Goal: Task Accomplishment & Management: Manage account settings

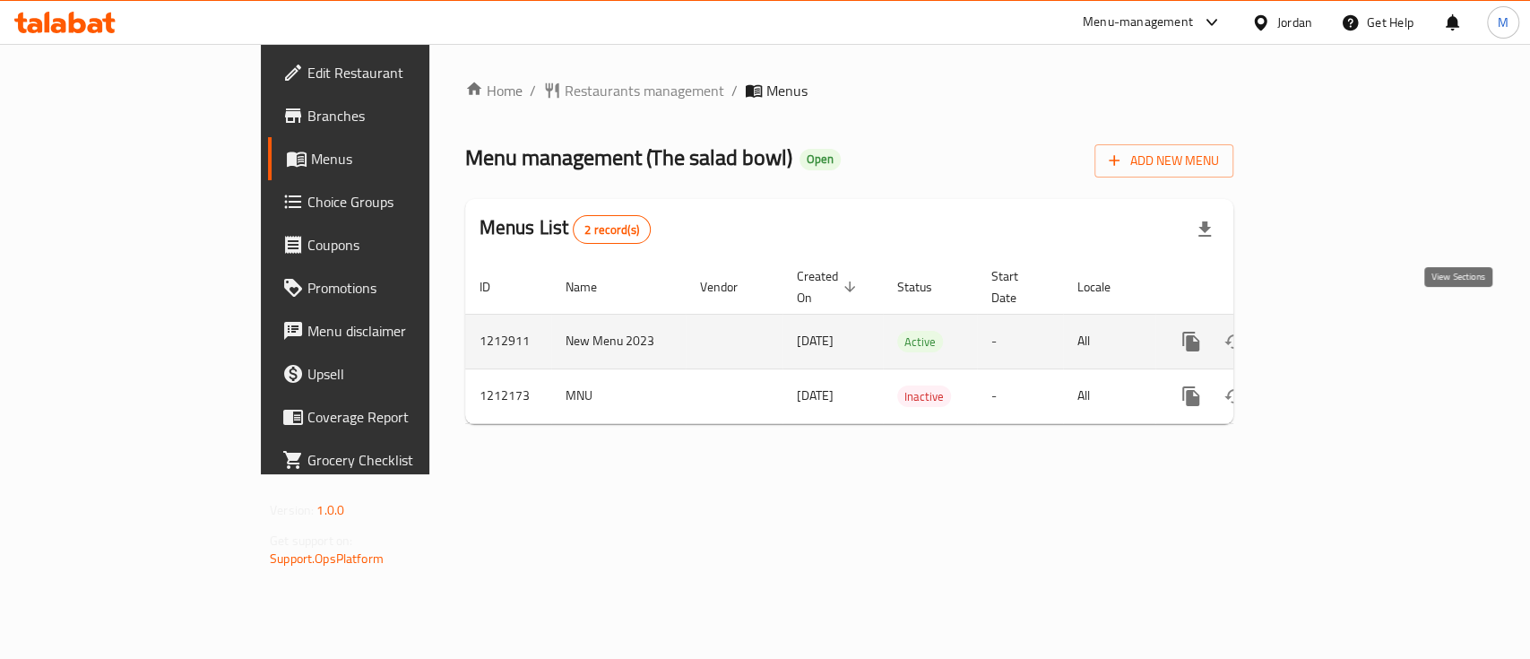
click at [1331, 331] on icon "enhanced table" at bounding box center [1321, 342] width 22 height 22
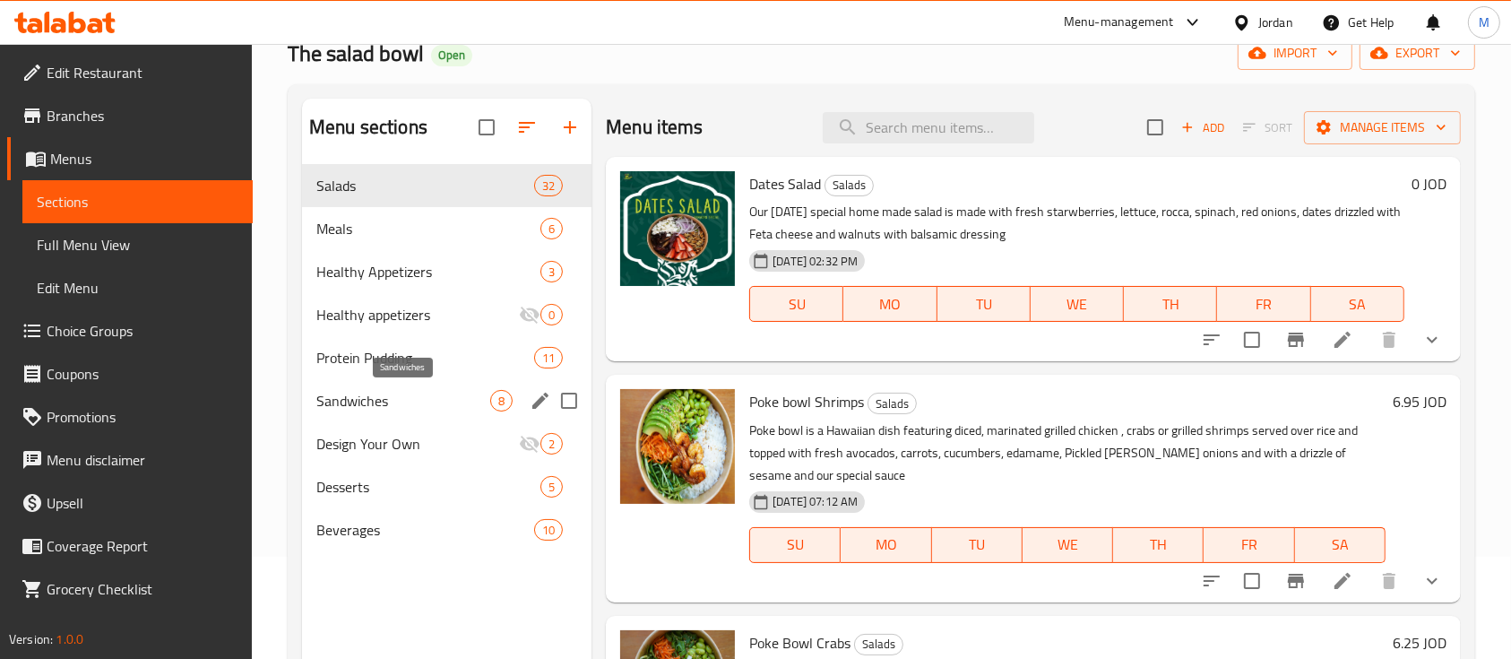
scroll to position [119, 0]
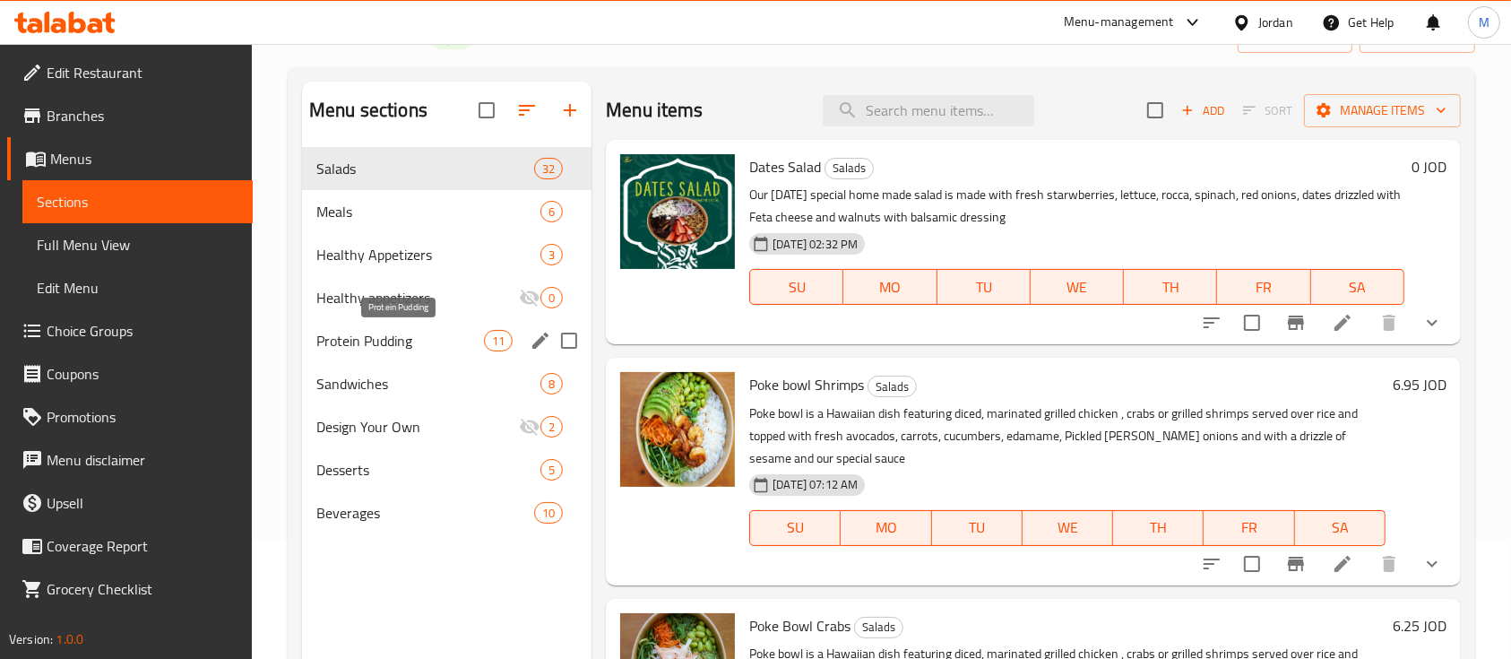
click at [401, 331] on span "Protein Pudding" at bounding box center [400, 341] width 168 height 22
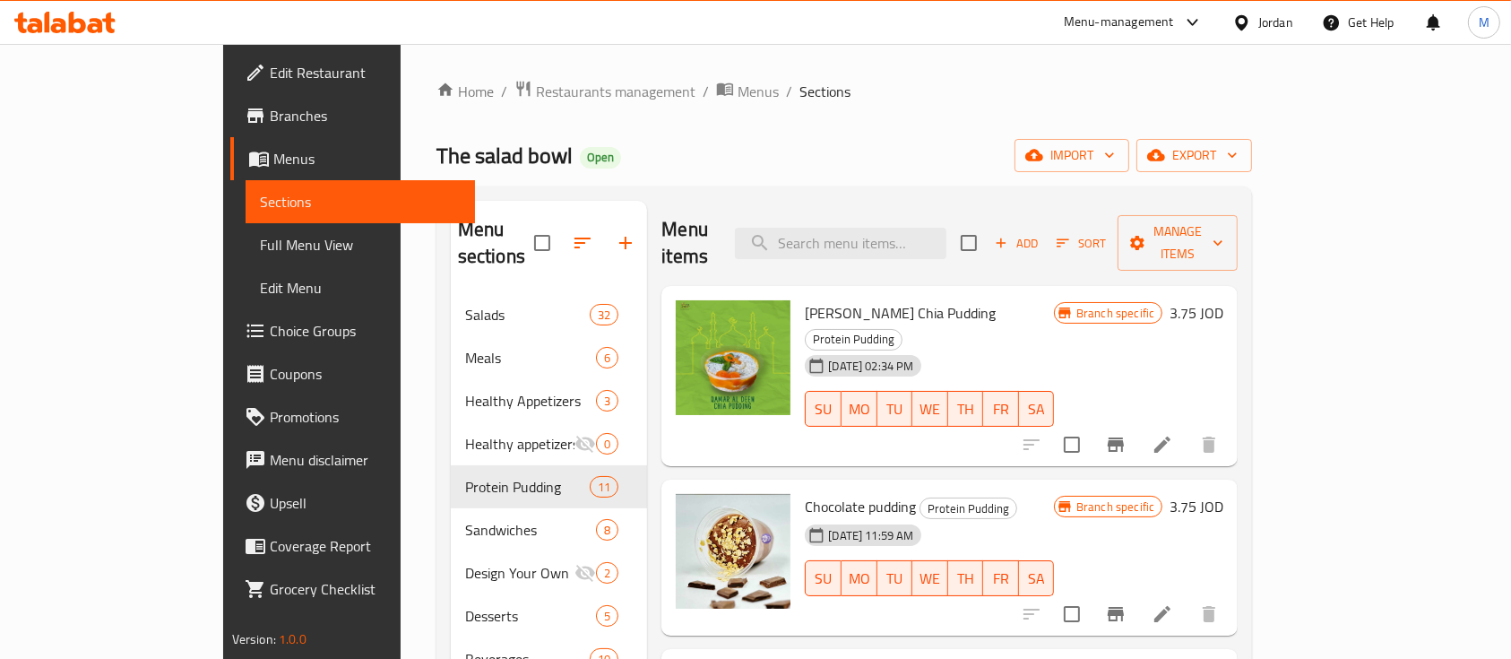
scroll to position [119, 0]
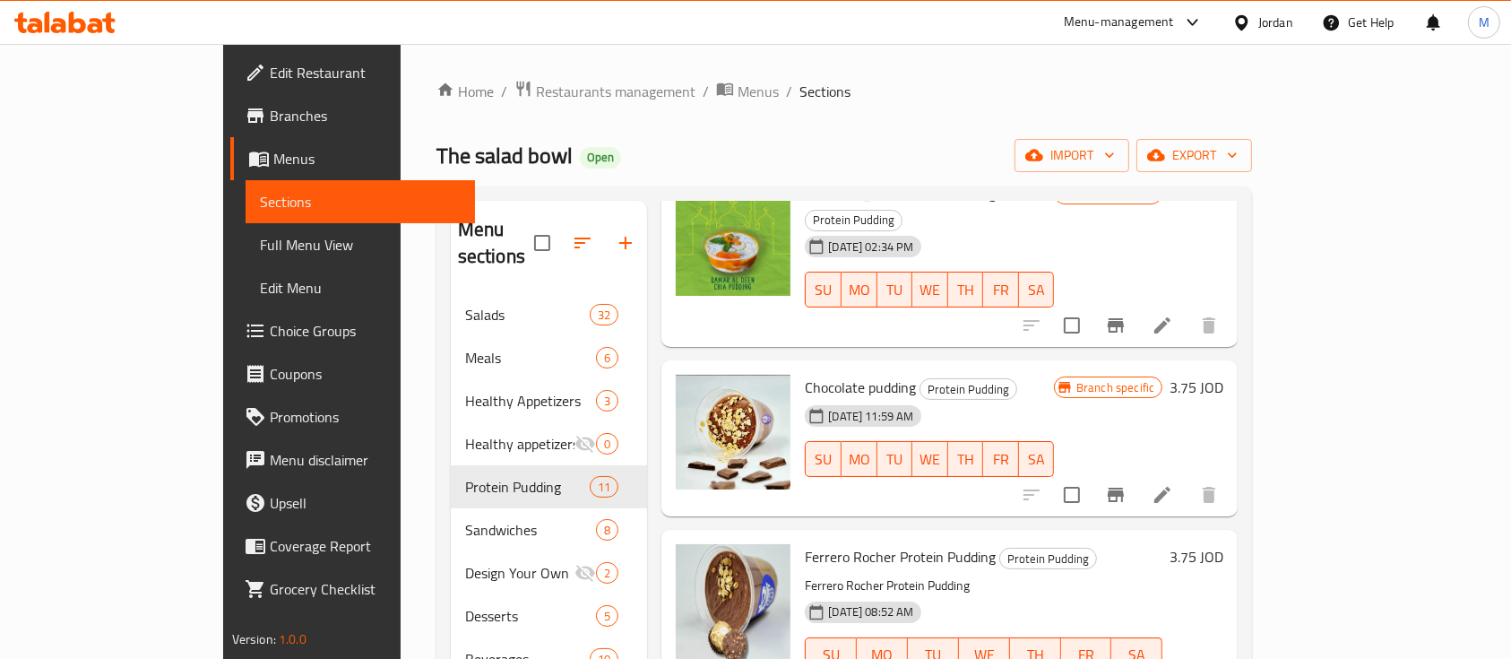
click at [1089, 28] on div "Menu-management" at bounding box center [1119, 23] width 110 height 22
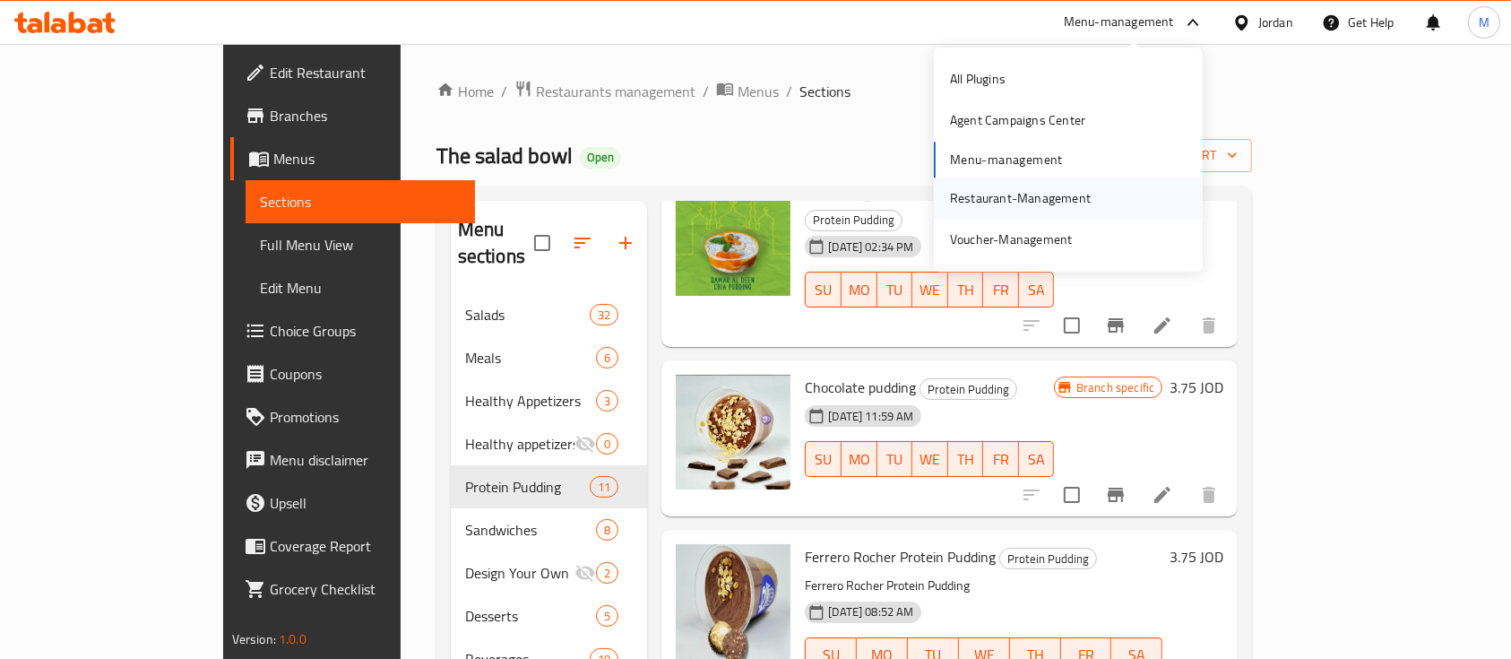
click at [1018, 195] on div "Restaurant-Management" at bounding box center [1020, 198] width 141 height 20
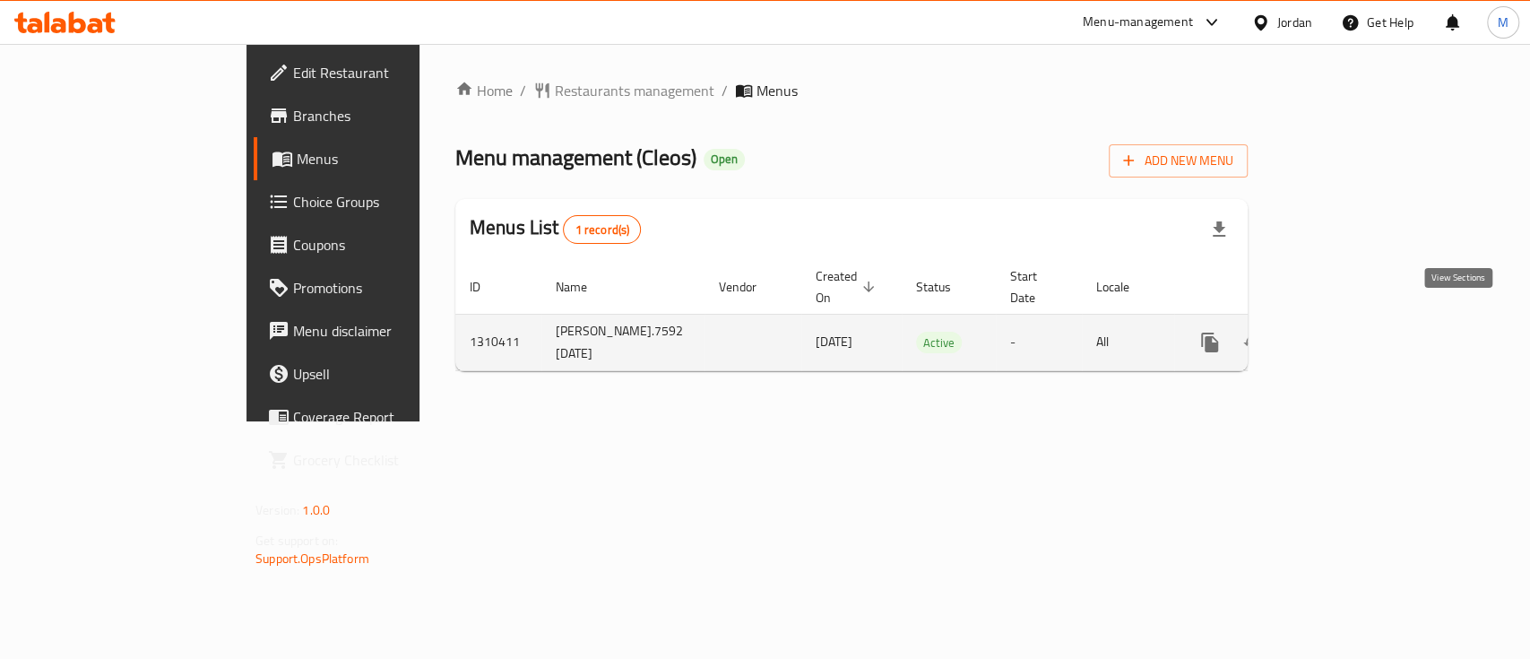
click at [1350, 332] on icon "enhanced table" at bounding box center [1339, 343] width 22 height 22
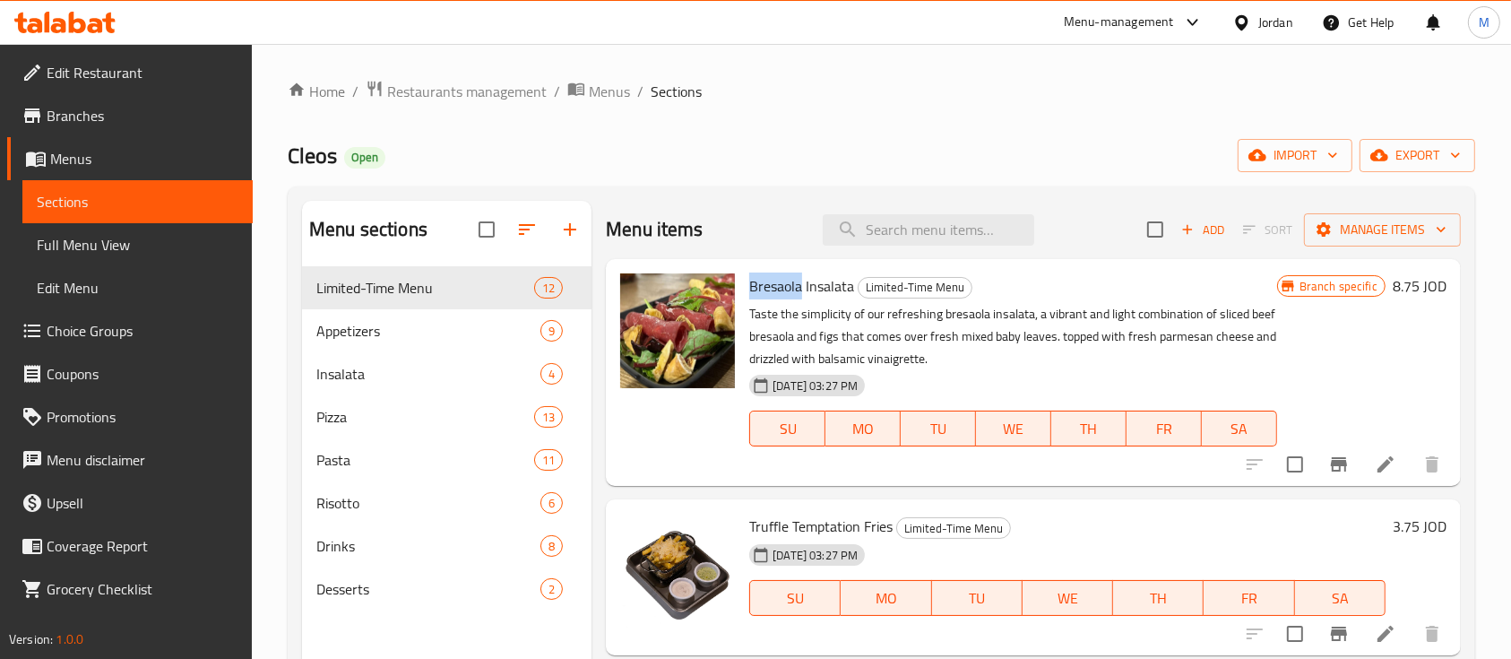
drag, startPoint x: 803, startPoint y: 290, endPoint x: 744, endPoint y: 285, distance: 59.4
click at [744, 285] on div "Bresaola Insalata Limited-Time Menu Taste the simplicity of our refreshing bres…" at bounding box center [1012, 372] width 541 height 212
copy span "Bresaola"
drag, startPoint x: 782, startPoint y: 531, endPoint x: 743, endPoint y: 524, distance: 39.2
click at [743, 524] on div "Truffle Temptation Fries Limited-Time Menu [DATE] 03:27 PM SU MO TU WE TH FR SA" at bounding box center [1067, 577] width 651 height 142
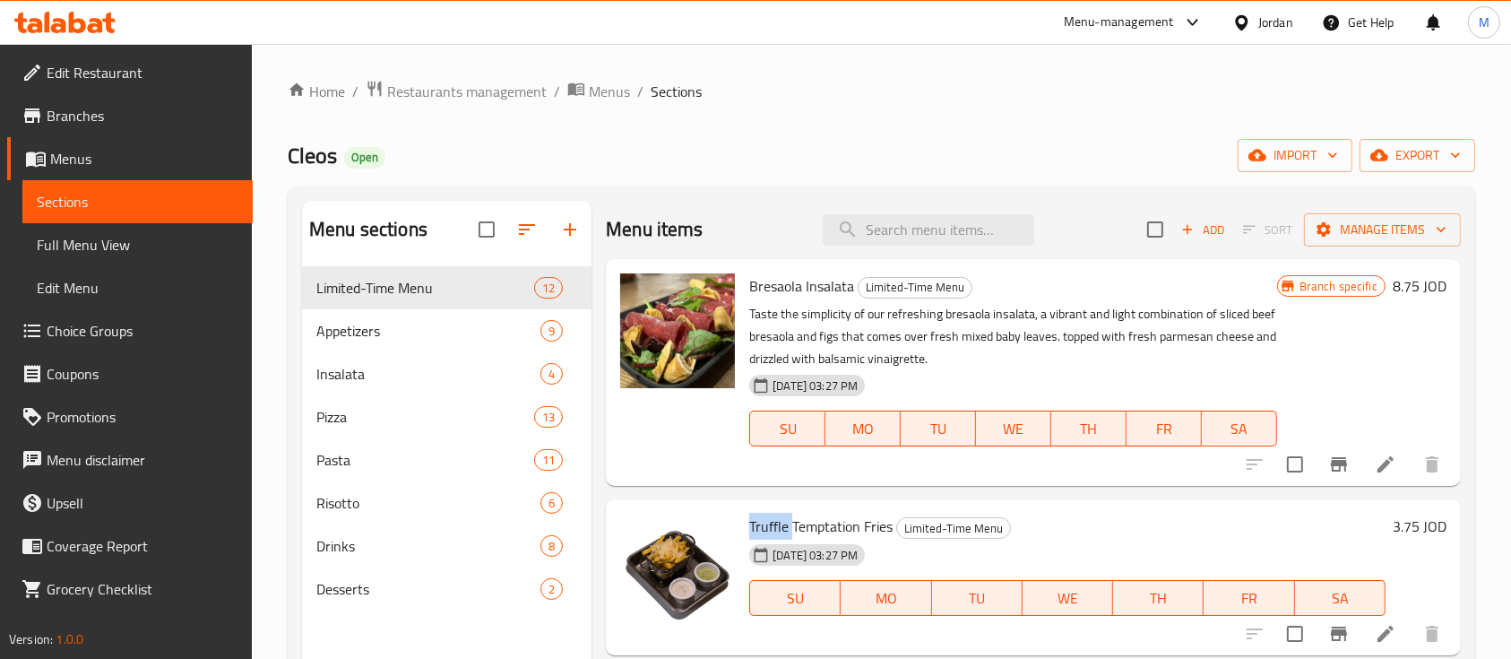
copy span "Truffle"
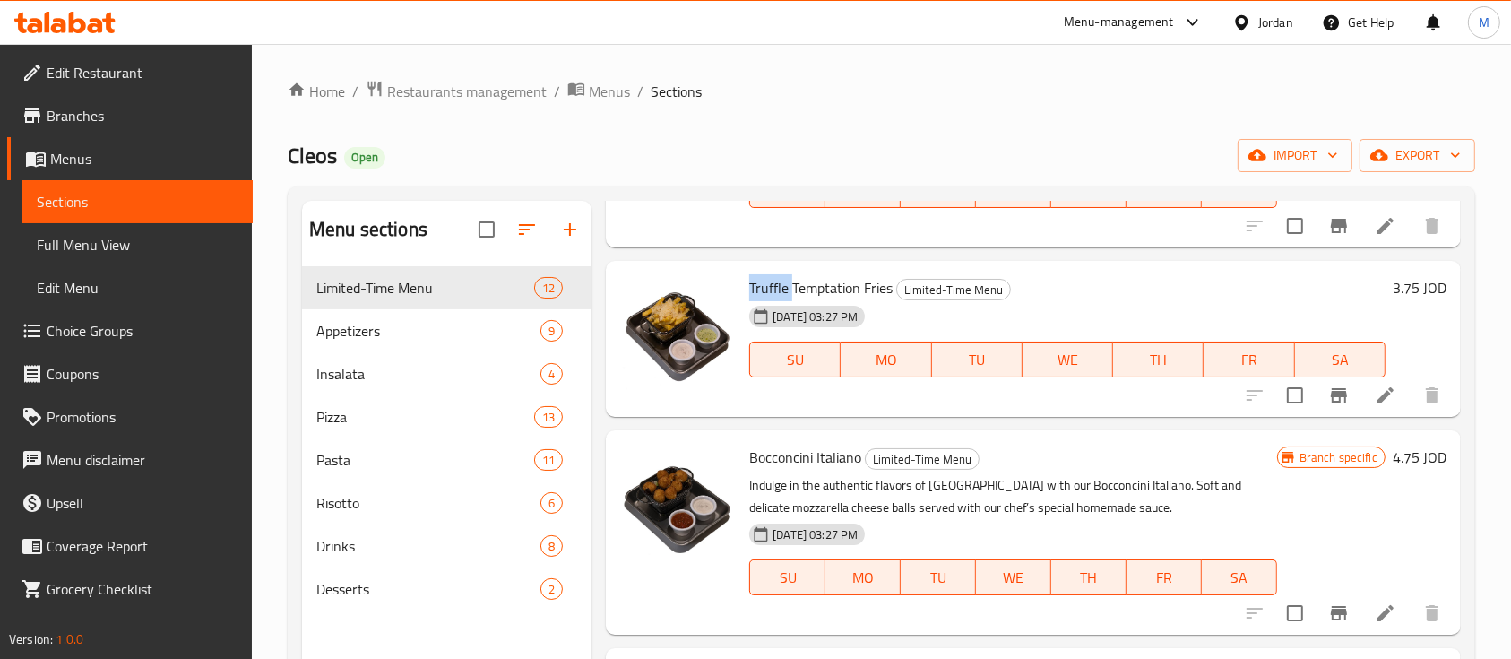
scroll to position [359, 0]
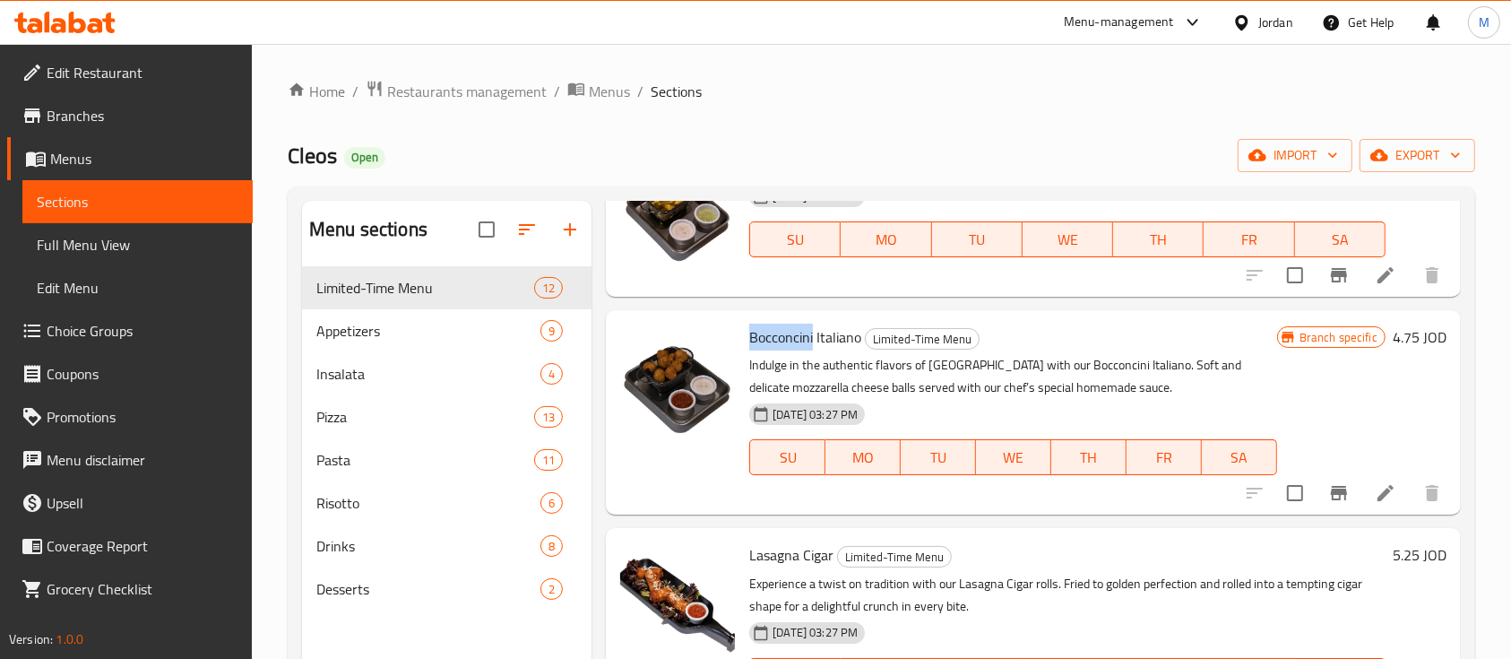
drag, startPoint x: 815, startPoint y: 338, endPoint x: 746, endPoint y: 334, distance: 69.1
click at [746, 334] on div "Bocconcini Italiano Limited-Time Menu Indulge in the authentic flavors of [GEOG…" at bounding box center [1012, 412] width 541 height 190
copy span "Bocconcini"
drag, startPoint x: 800, startPoint y: 553, endPoint x: 749, endPoint y: 554, distance: 51.1
click at [749, 554] on span "Lasagna Cigar" at bounding box center [791, 554] width 84 height 27
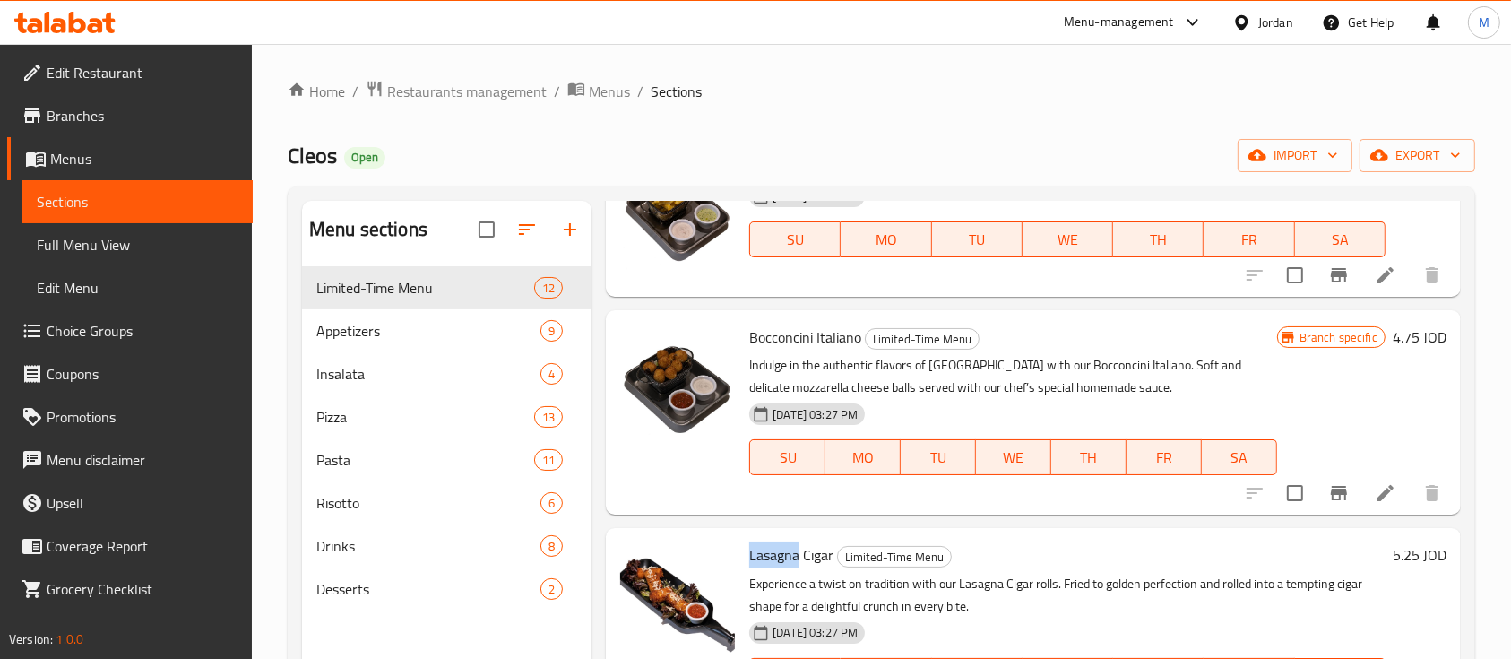
copy span "Lasagna"
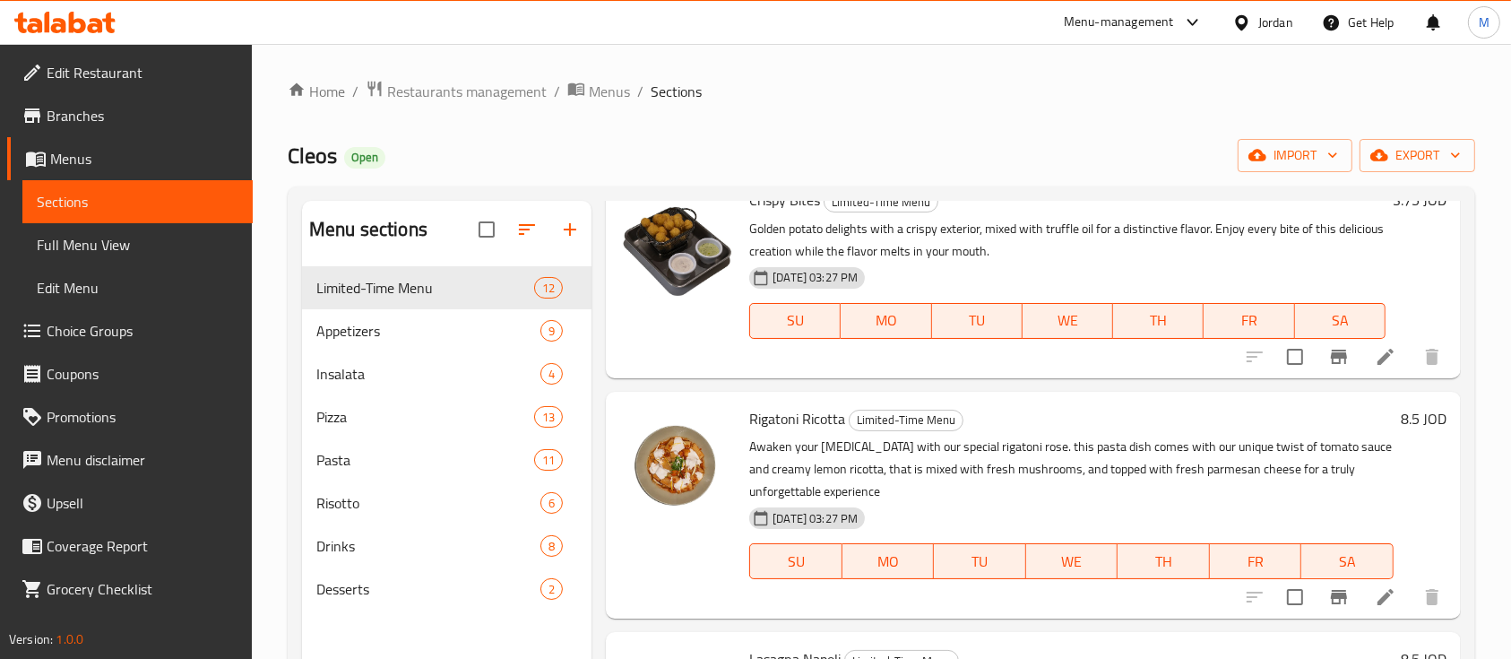
scroll to position [1195, 0]
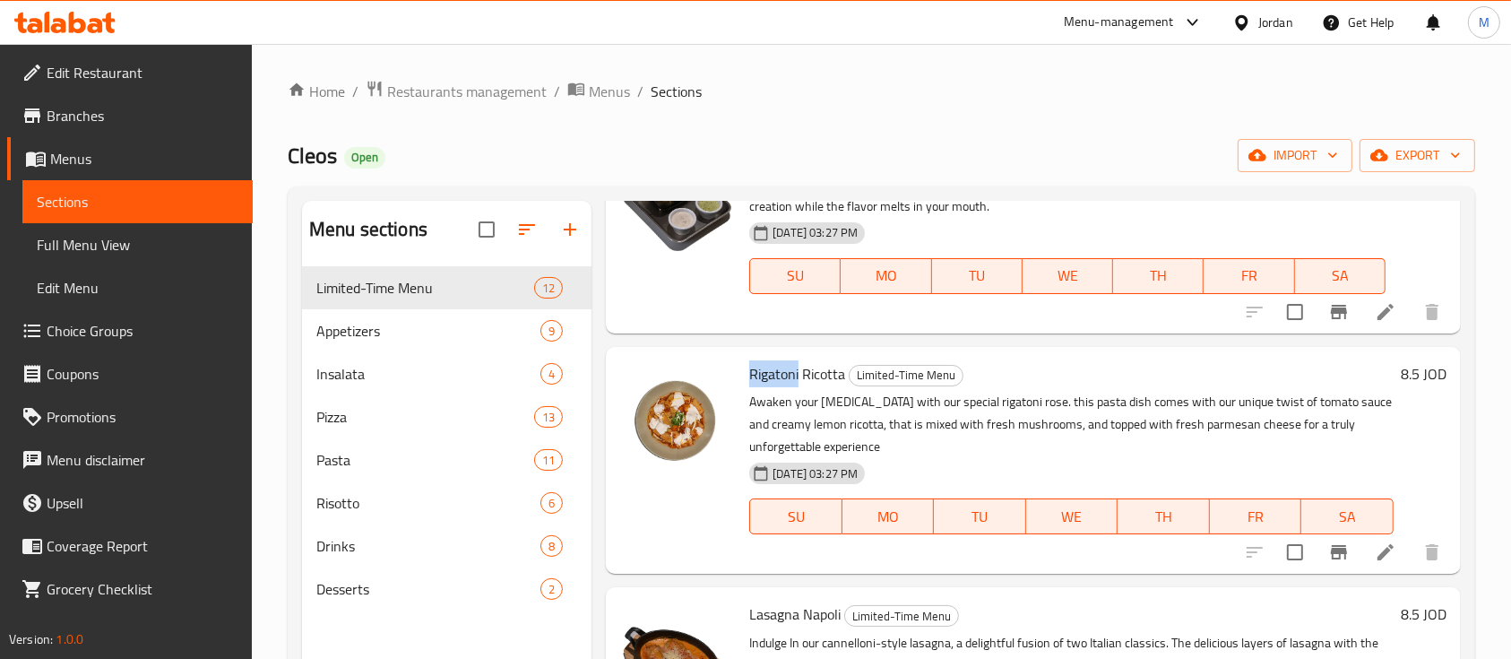
drag, startPoint x: 798, startPoint y: 377, endPoint x: 749, endPoint y: 375, distance: 48.5
click at [749, 375] on span "Rigatoni Ricotta" at bounding box center [797, 373] width 96 height 27
copy span "Rigatoni"
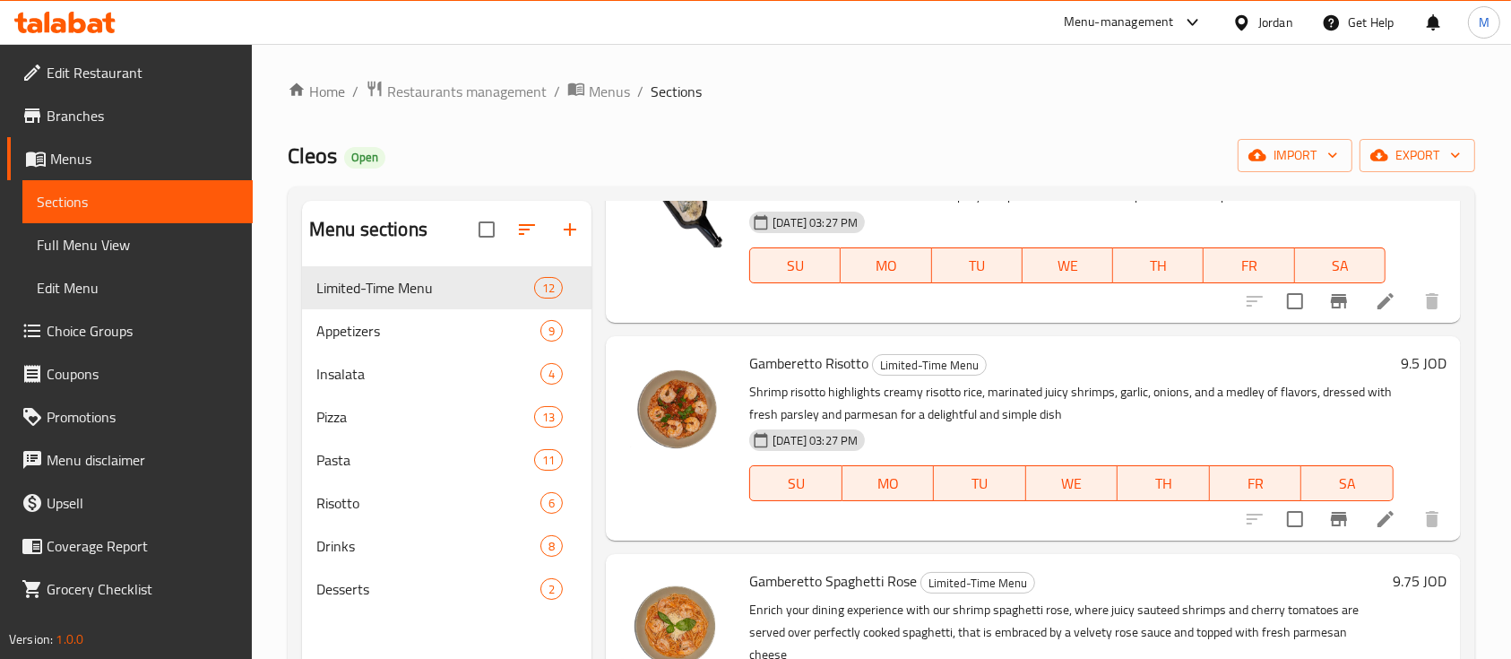
scroll to position [1912, 0]
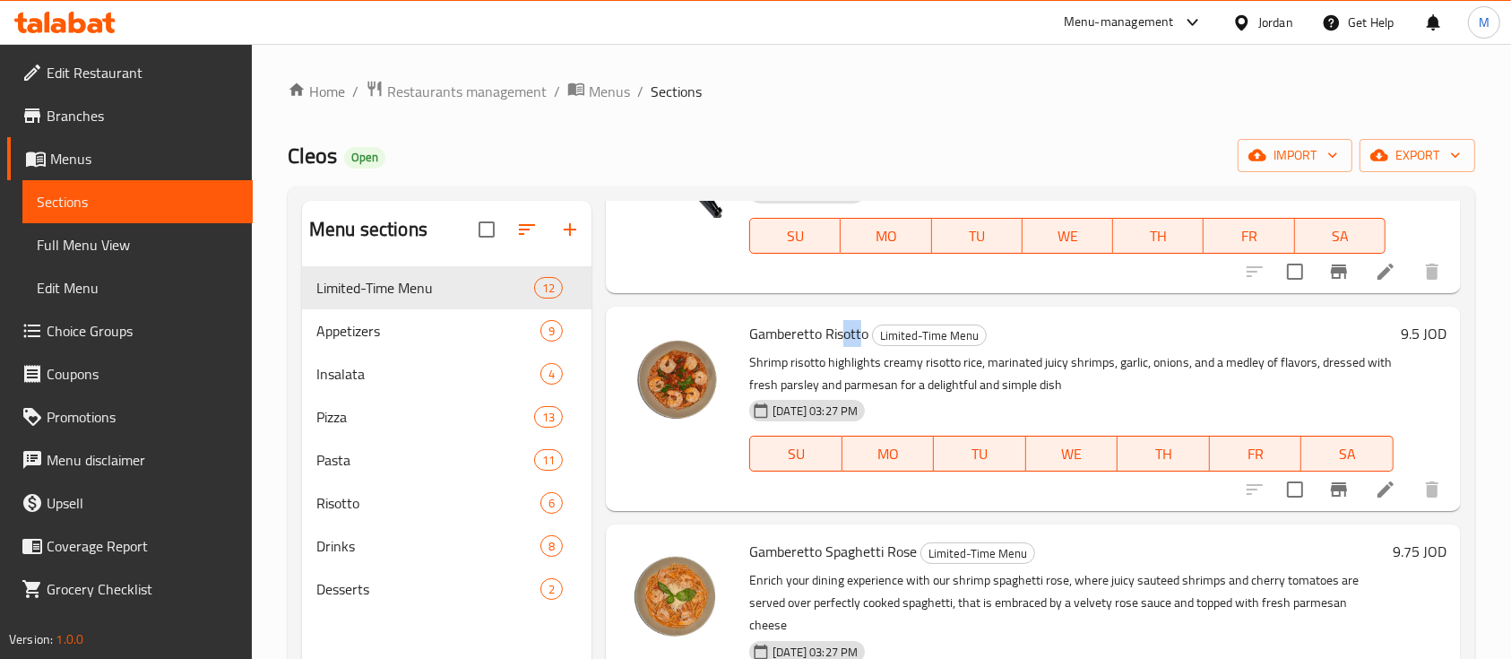
drag, startPoint x: 862, startPoint y: 334, endPoint x: 844, endPoint y: 334, distance: 17.9
click at [844, 334] on span "Gamberetto Risotto" at bounding box center [808, 333] width 119 height 27
click at [847, 337] on span "Gamberetto Risotto" at bounding box center [808, 333] width 119 height 27
drag, startPoint x: 870, startPoint y: 333, endPoint x: 825, endPoint y: 333, distance: 44.8
click at [825, 333] on h6 "Gamberetto Risotto Limited-Time Menu" at bounding box center [1071, 333] width 645 height 25
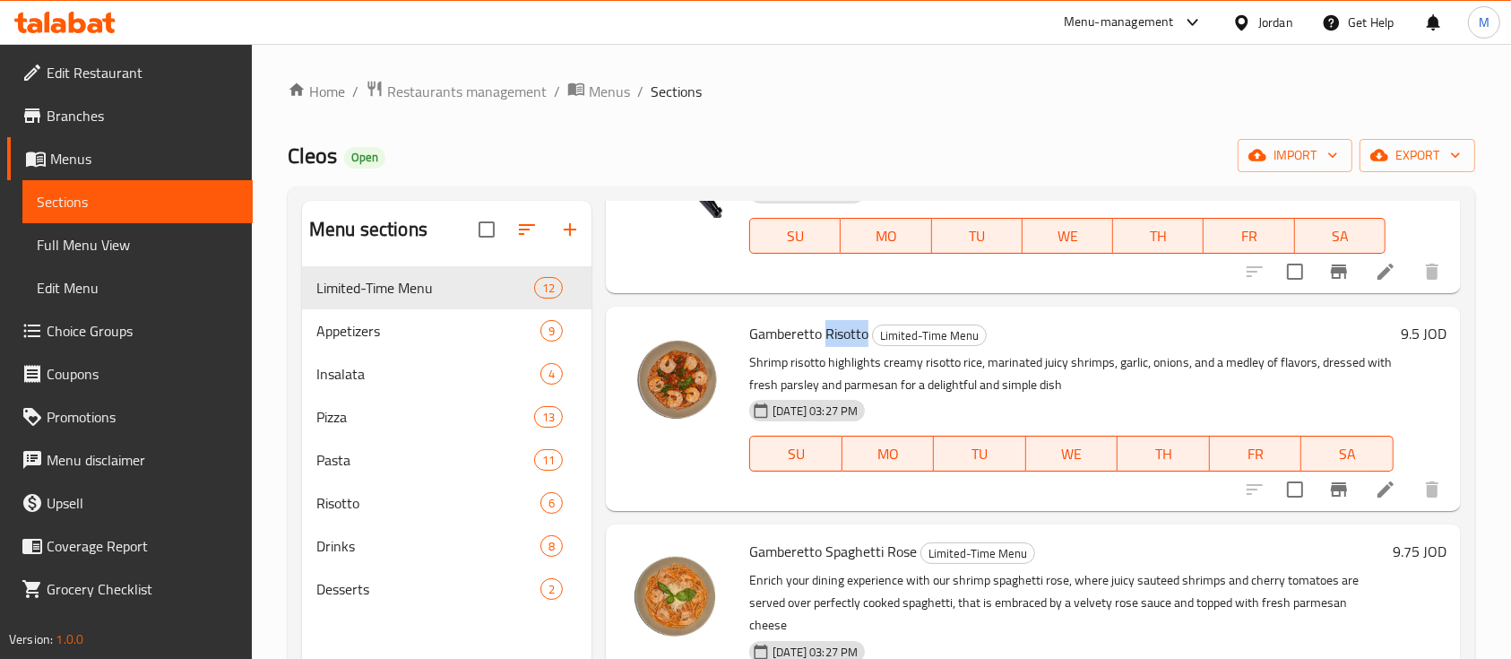
copy span "Risotto"
drag, startPoint x: 881, startPoint y: 543, endPoint x: 826, endPoint y: 543, distance: 54.7
click at [826, 543] on span "Gamberetto Spaghetti Rose" at bounding box center [833, 551] width 168 height 27
copy span "Spaghetti"
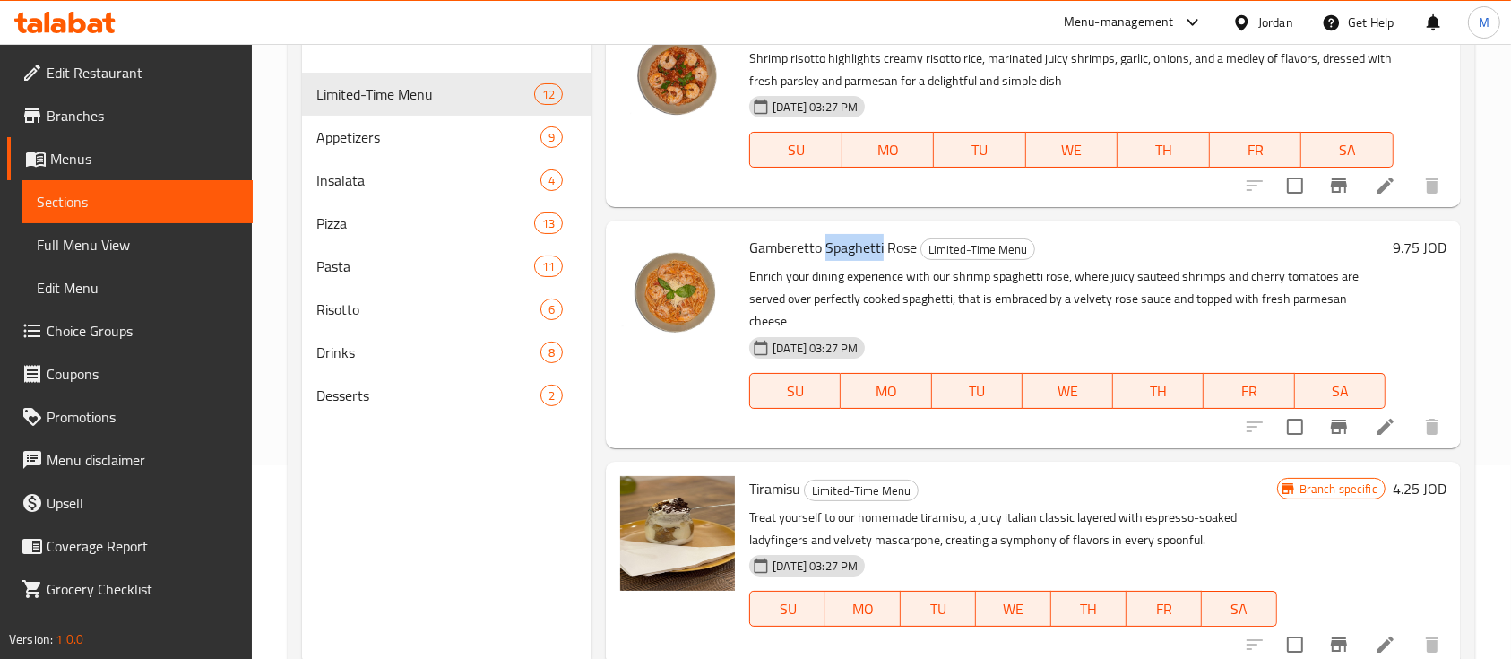
scroll to position [238, 0]
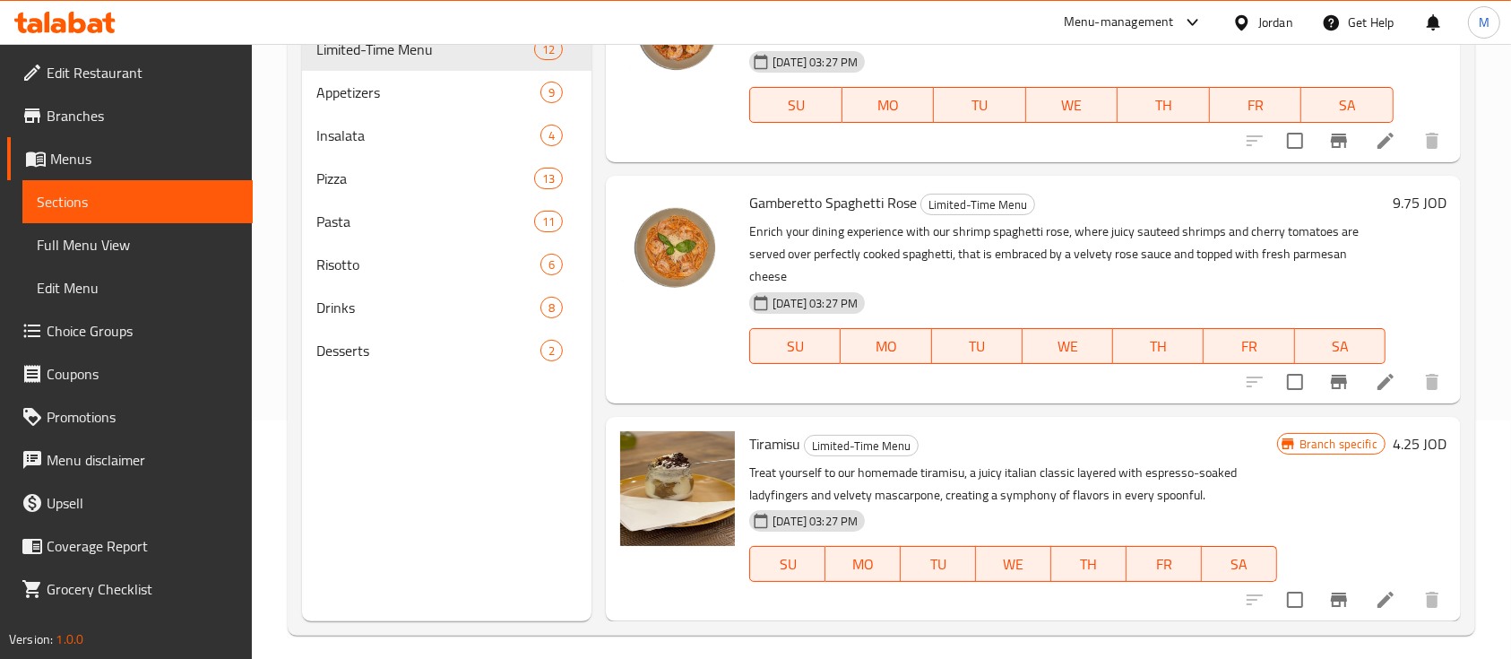
click at [775, 430] on span "Tiramisu" at bounding box center [774, 443] width 51 height 27
click at [778, 439] on span "Tiramisu" at bounding box center [774, 443] width 51 height 27
click at [777, 439] on span "Tiramisu" at bounding box center [774, 443] width 51 height 27
copy h6 "Tiramisu"
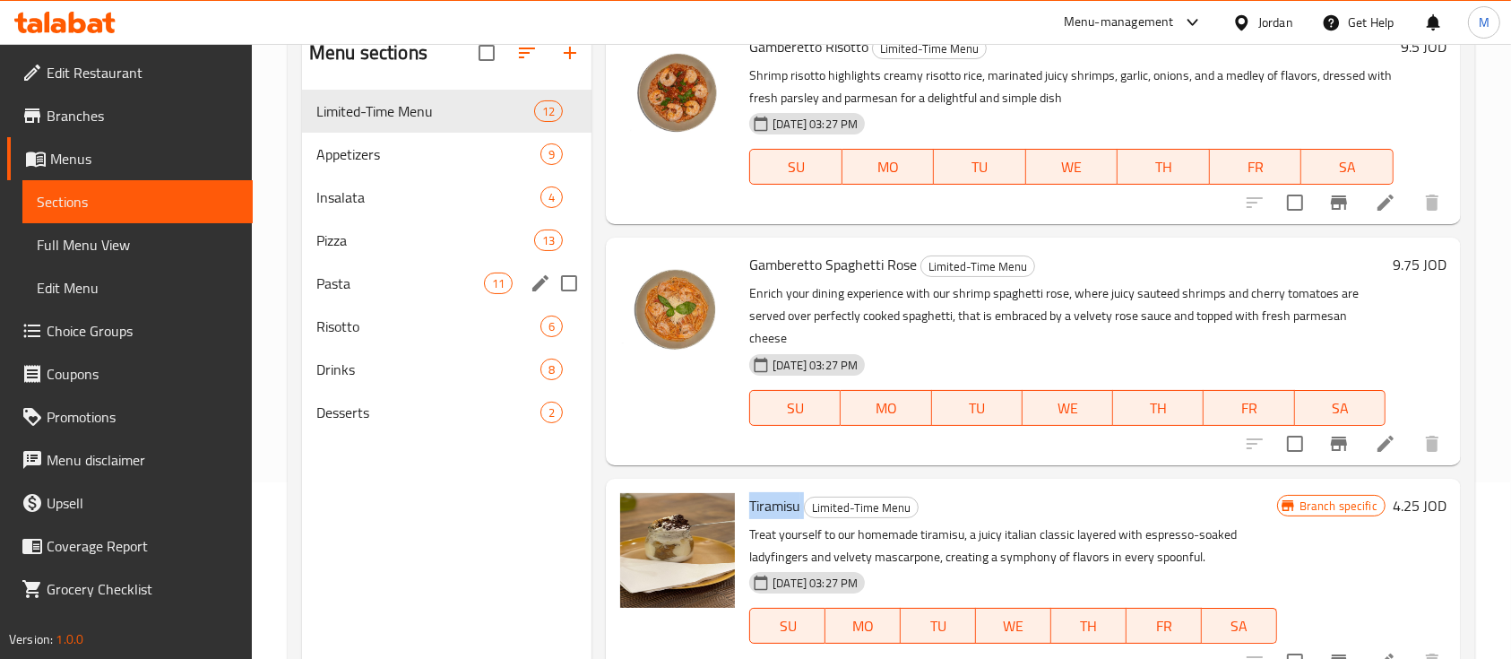
scroll to position [131, 0]
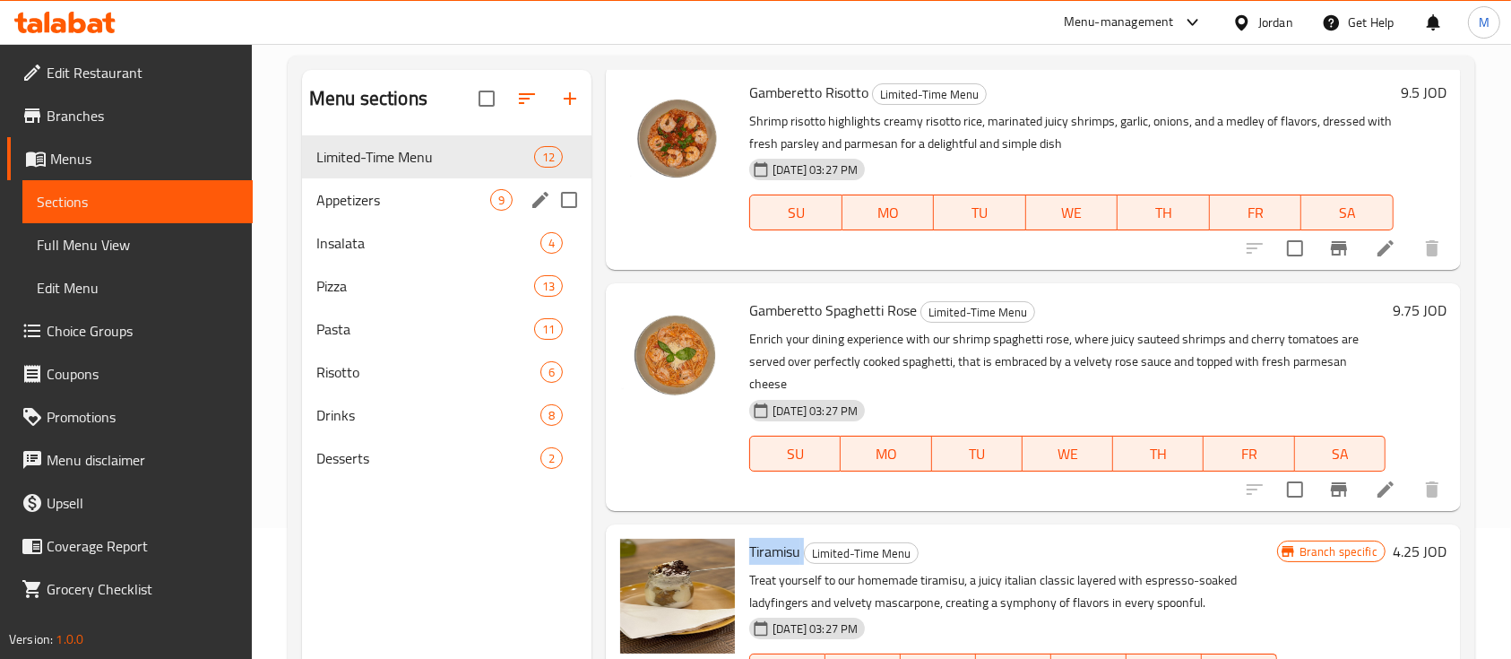
click at [364, 192] on span "Appetizers" at bounding box center [403, 200] width 174 height 22
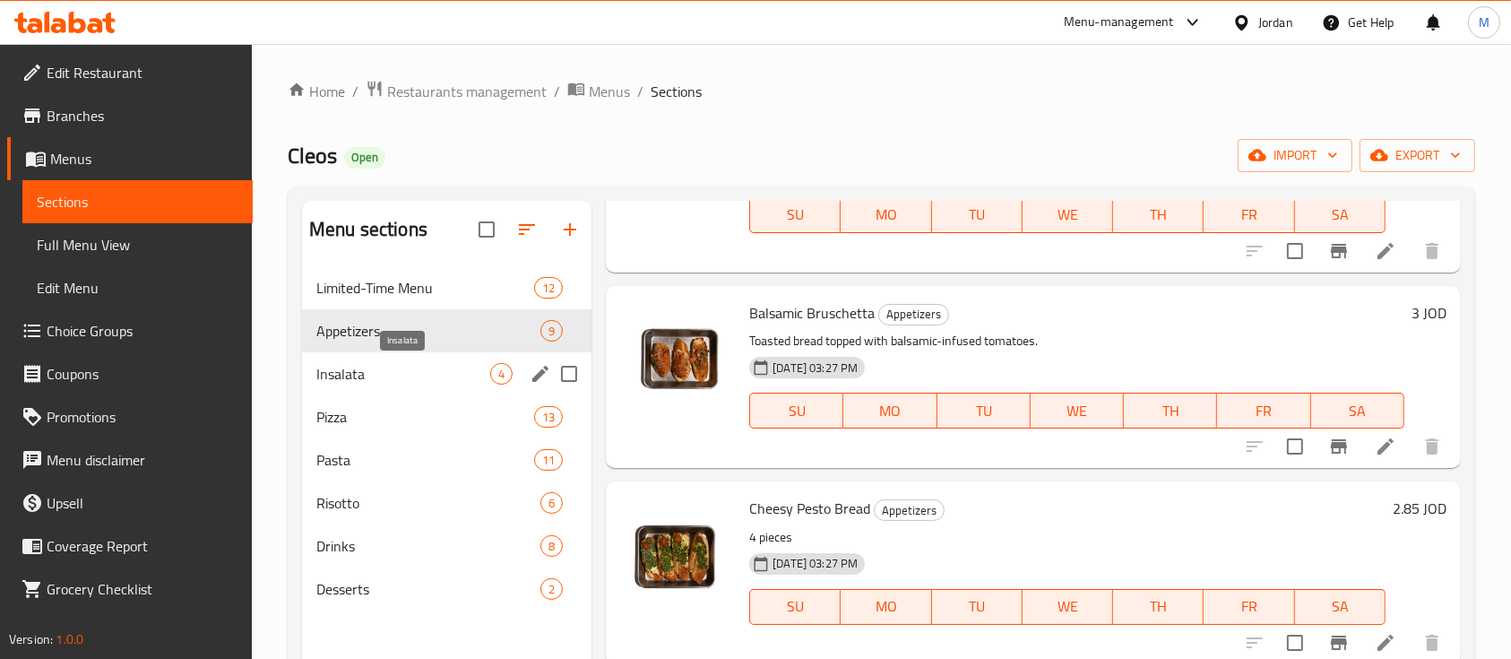
click at [408, 372] on span "Insalata" at bounding box center [403, 374] width 174 height 22
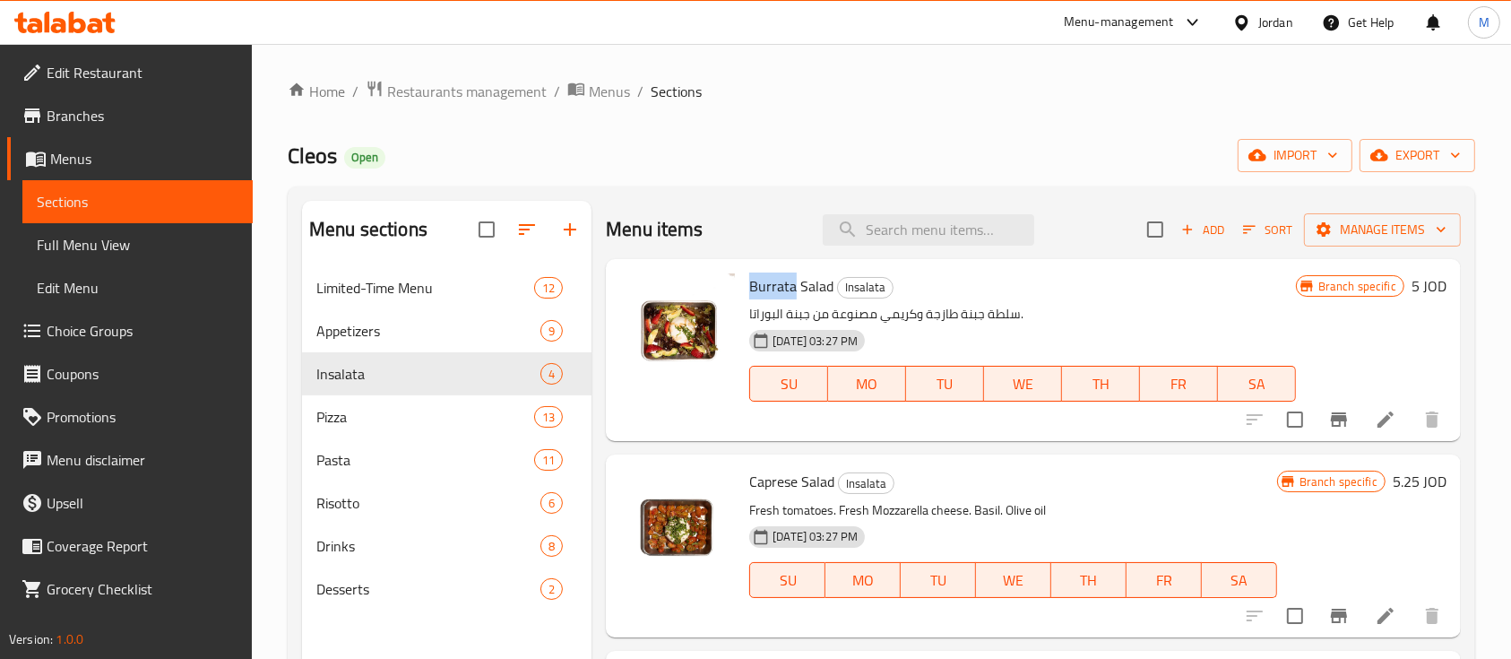
drag, startPoint x: 789, startPoint y: 283, endPoint x: 749, endPoint y: 281, distance: 39.5
click at [749, 281] on span "Burrata Salad" at bounding box center [791, 286] width 84 height 27
copy span "Burrata"
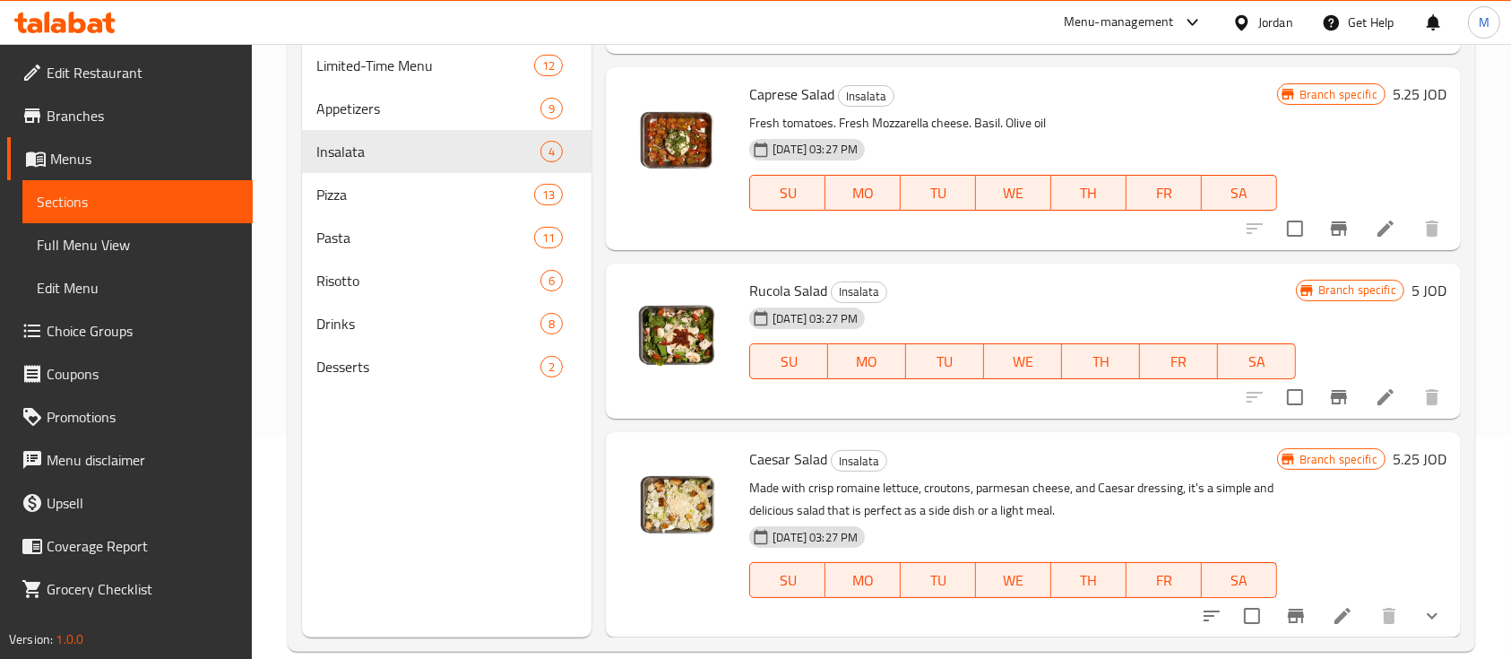
scroll to position [238, 0]
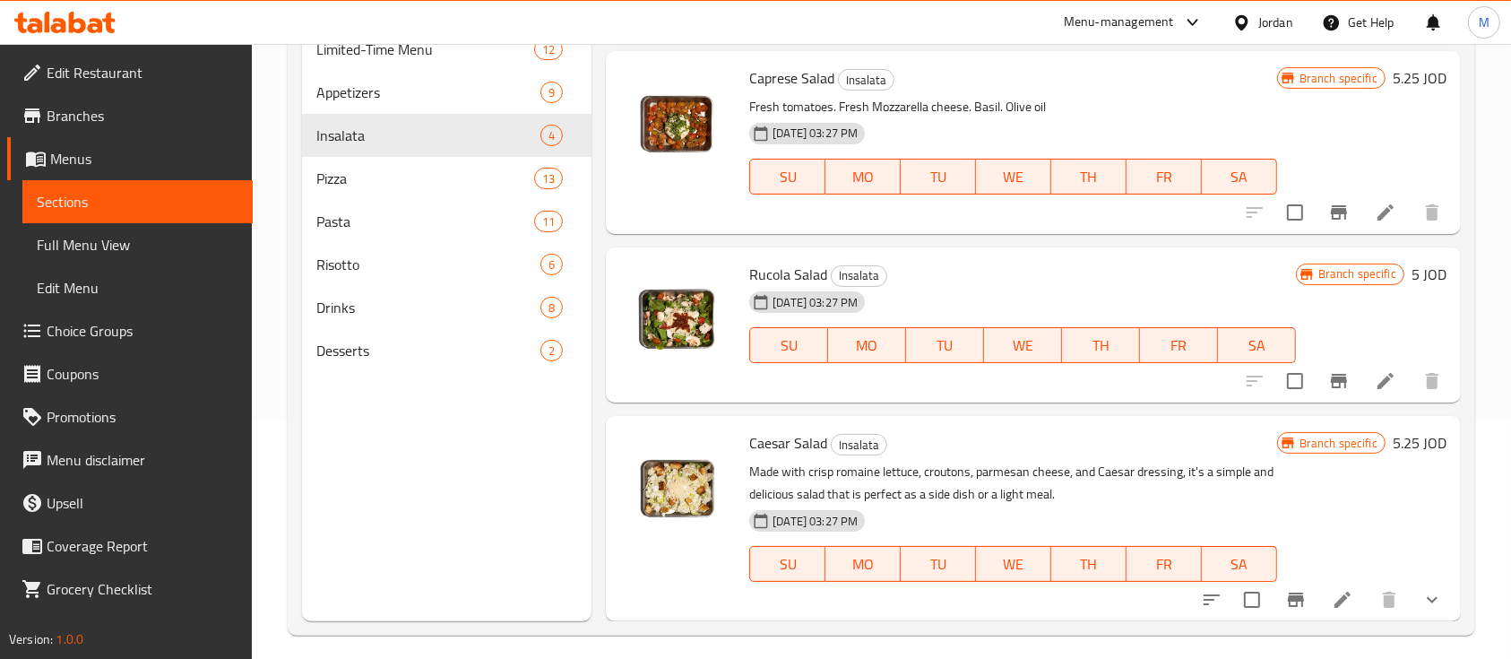
click at [785, 271] on span "Rucola Salad" at bounding box center [788, 274] width 78 height 27
copy h6 "Rucola Salad"
click at [798, 437] on span "Caesar Salad" at bounding box center [788, 442] width 78 height 27
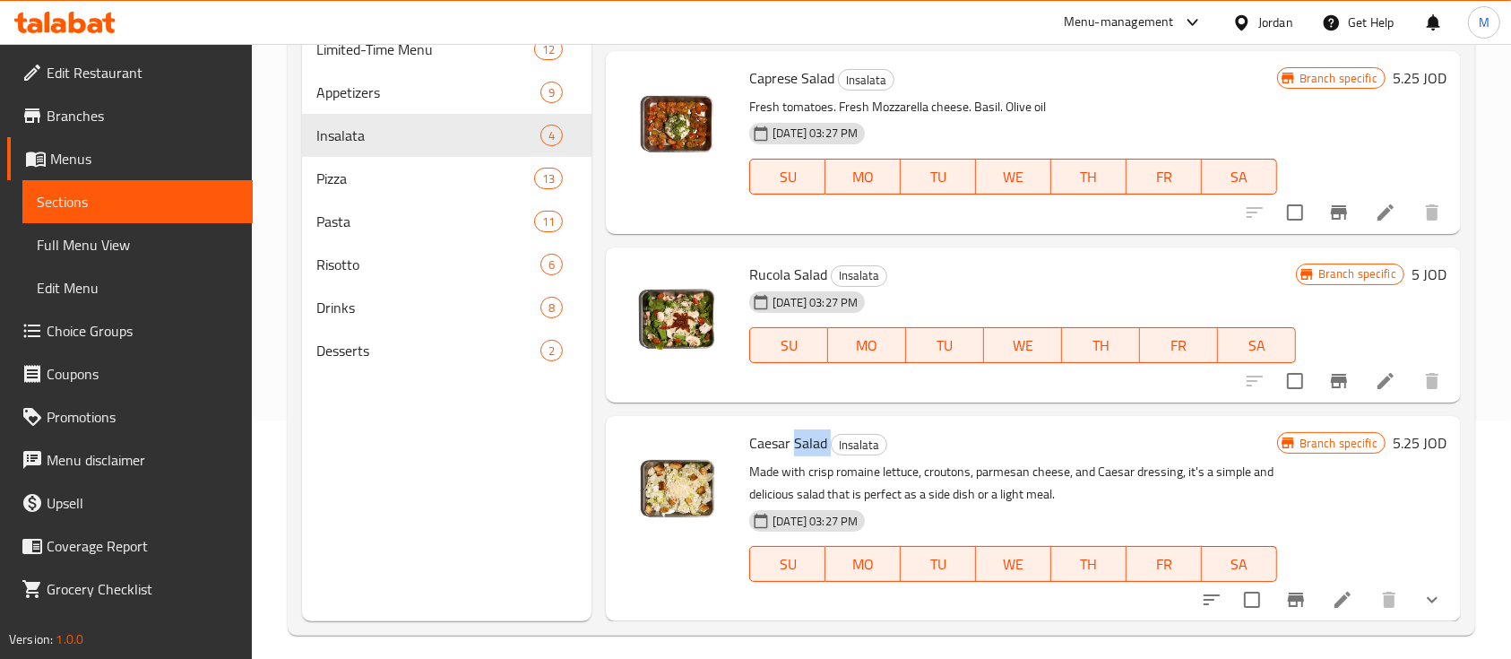
click at [798, 437] on span "Caesar Salad" at bounding box center [788, 442] width 78 height 27
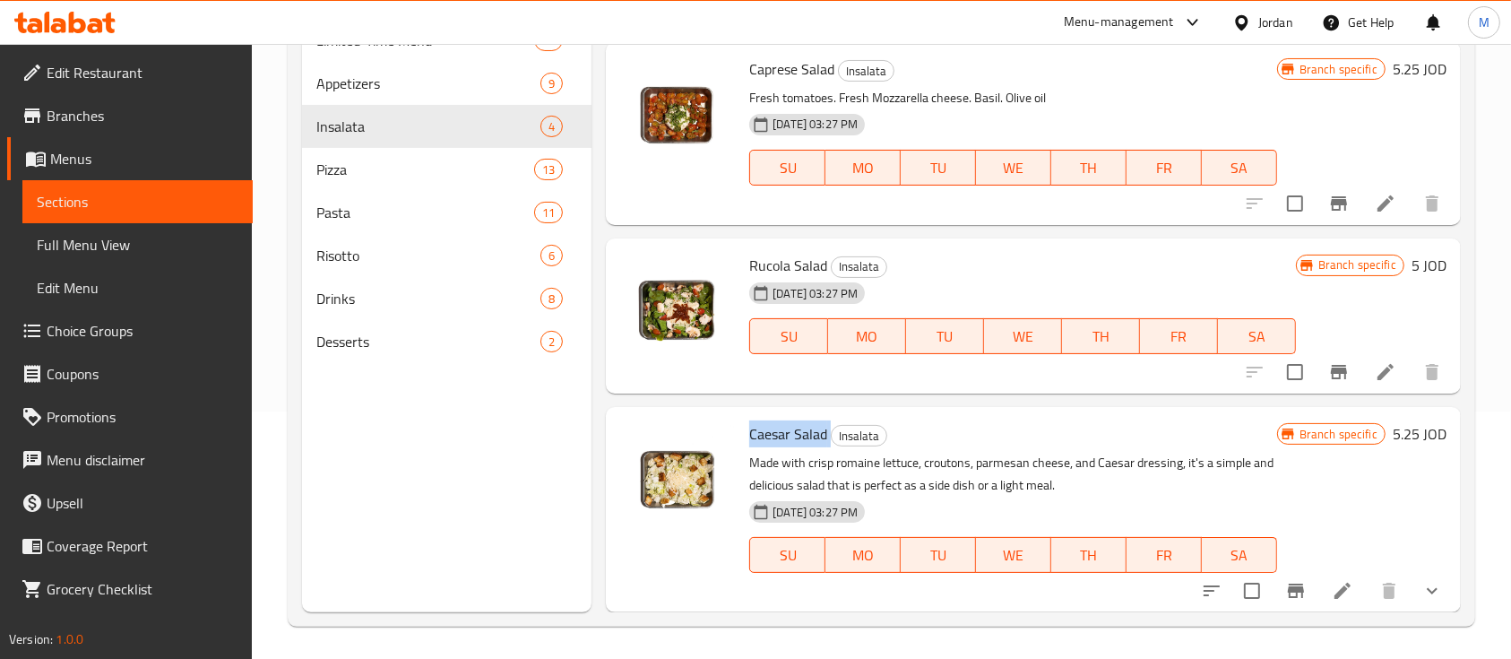
scroll to position [251, 0]
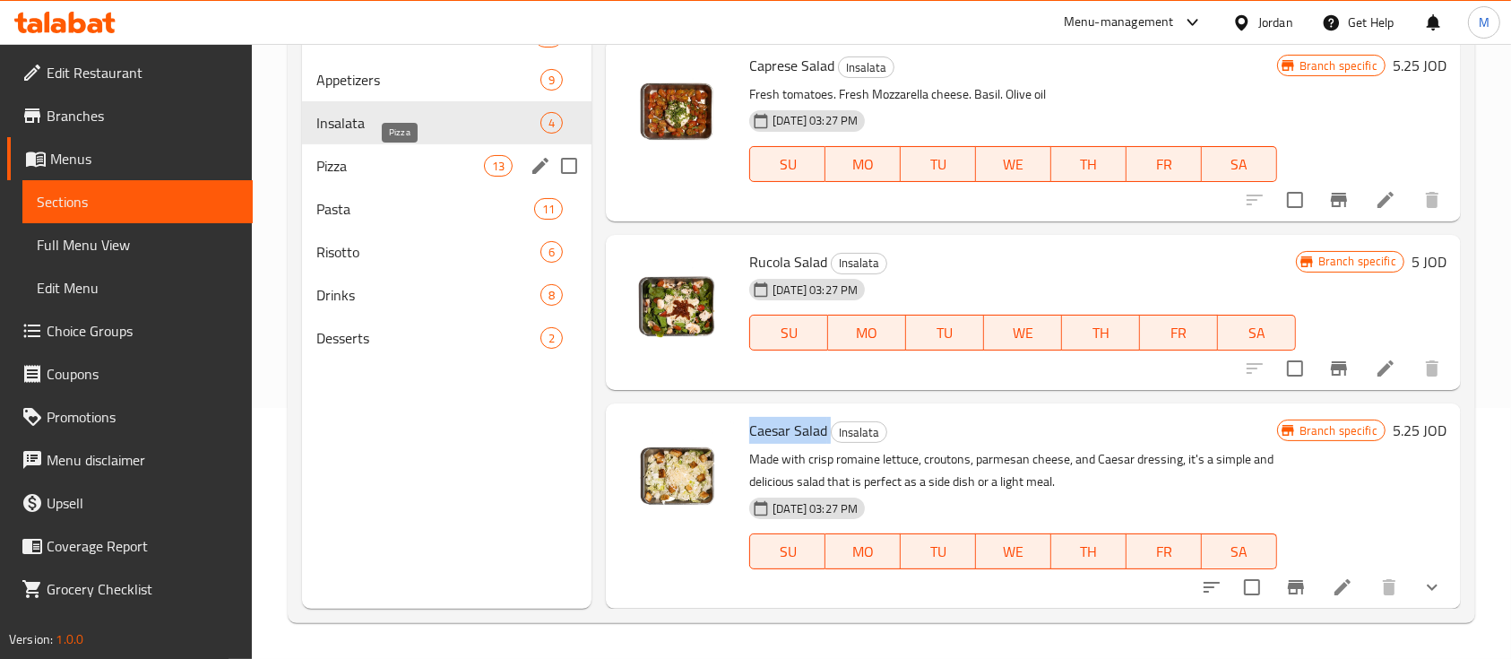
click at [388, 168] on span "Pizza" at bounding box center [400, 166] width 168 height 22
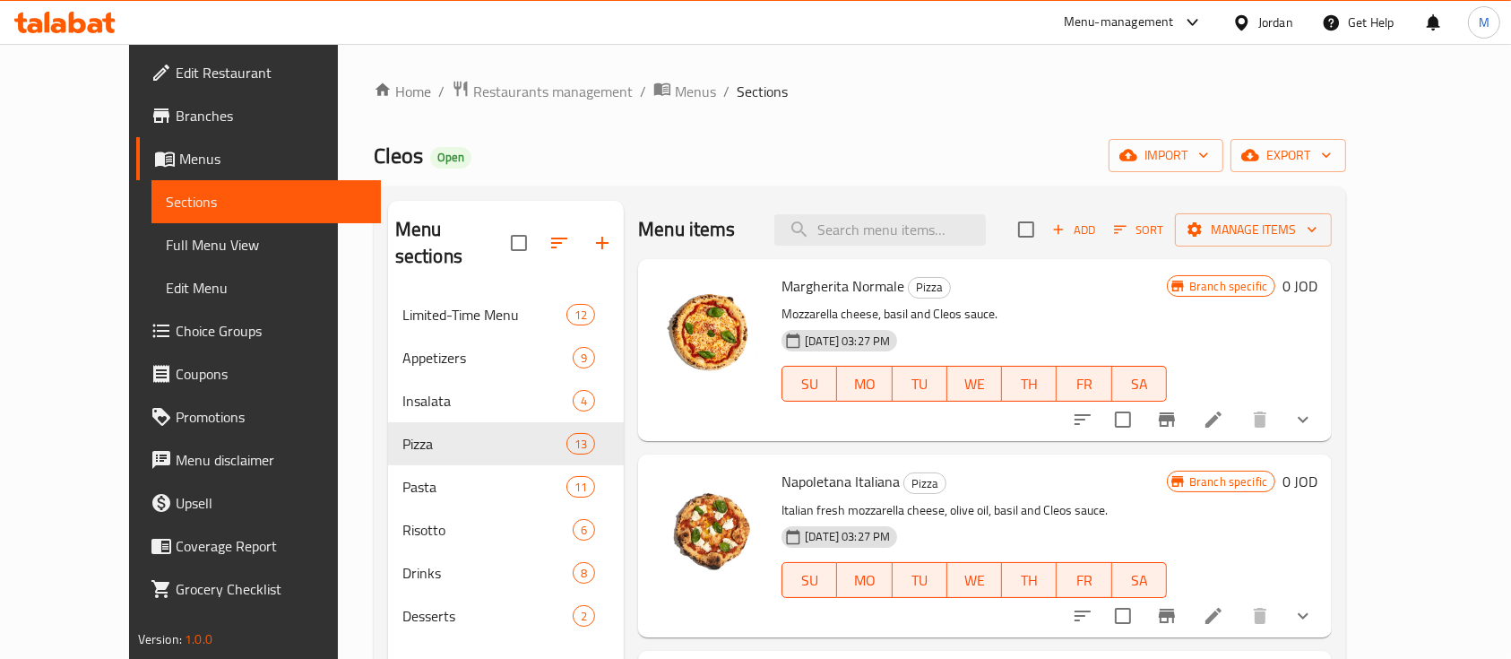
click at [805, 479] on span "Napoletana Italiana" at bounding box center [841, 481] width 118 height 27
drag, startPoint x: 829, startPoint y: 481, endPoint x: 749, endPoint y: 477, distance: 79.9
click at [782, 477] on span "Napoletana Italiana" at bounding box center [841, 481] width 118 height 27
drag, startPoint x: 814, startPoint y: 279, endPoint x: 753, endPoint y: 281, distance: 61.0
click at [782, 281] on span "Margherita Normale" at bounding box center [843, 286] width 123 height 27
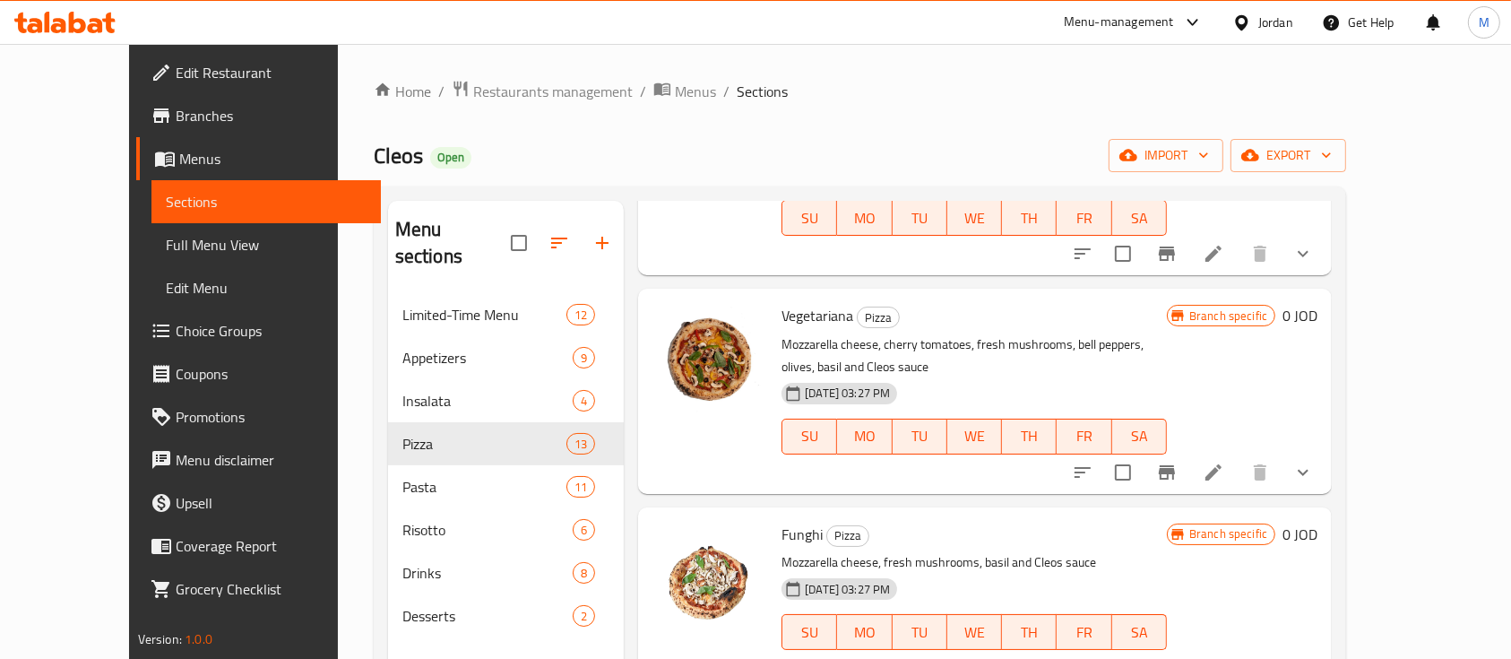
scroll to position [1434, 0]
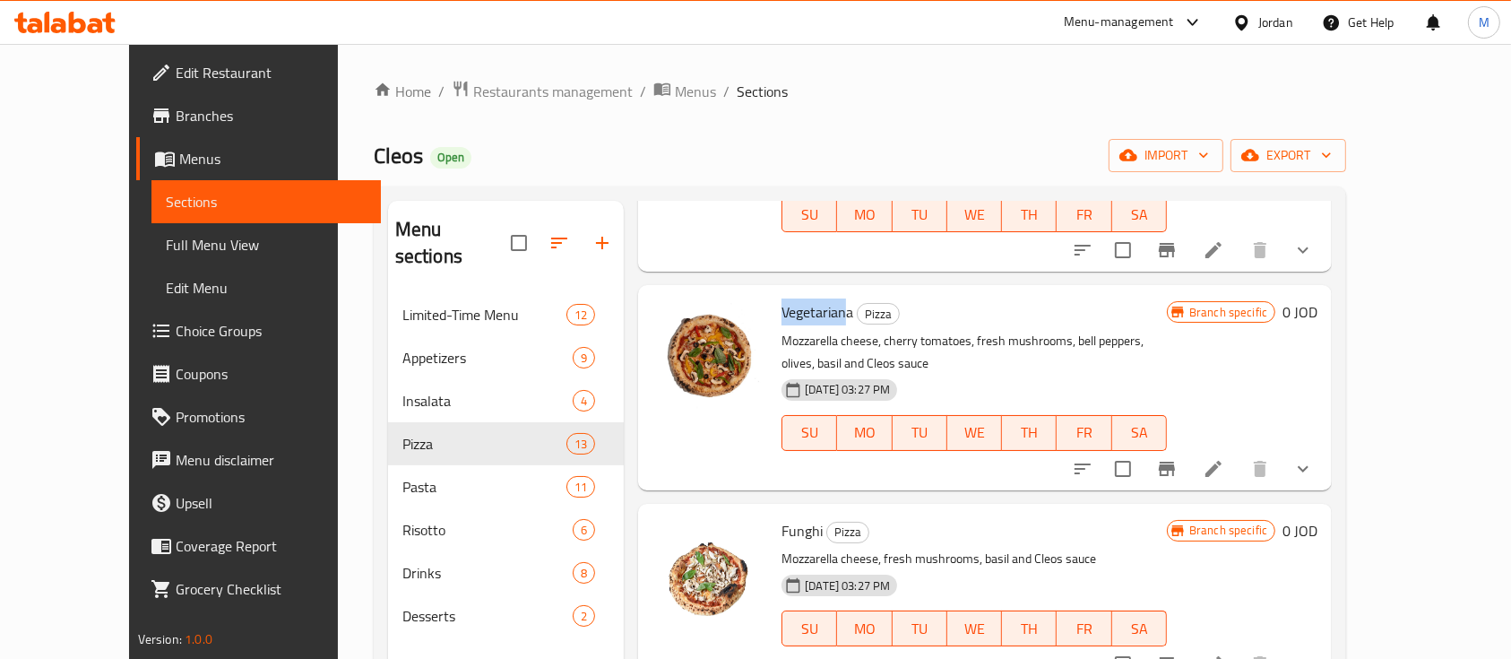
drag, startPoint x: 816, startPoint y: 245, endPoint x: 749, endPoint y: 241, distance: 67.3
click at [782, 299] on span "Vegetariana" at bounding box center [818, 312] width 72 height 27
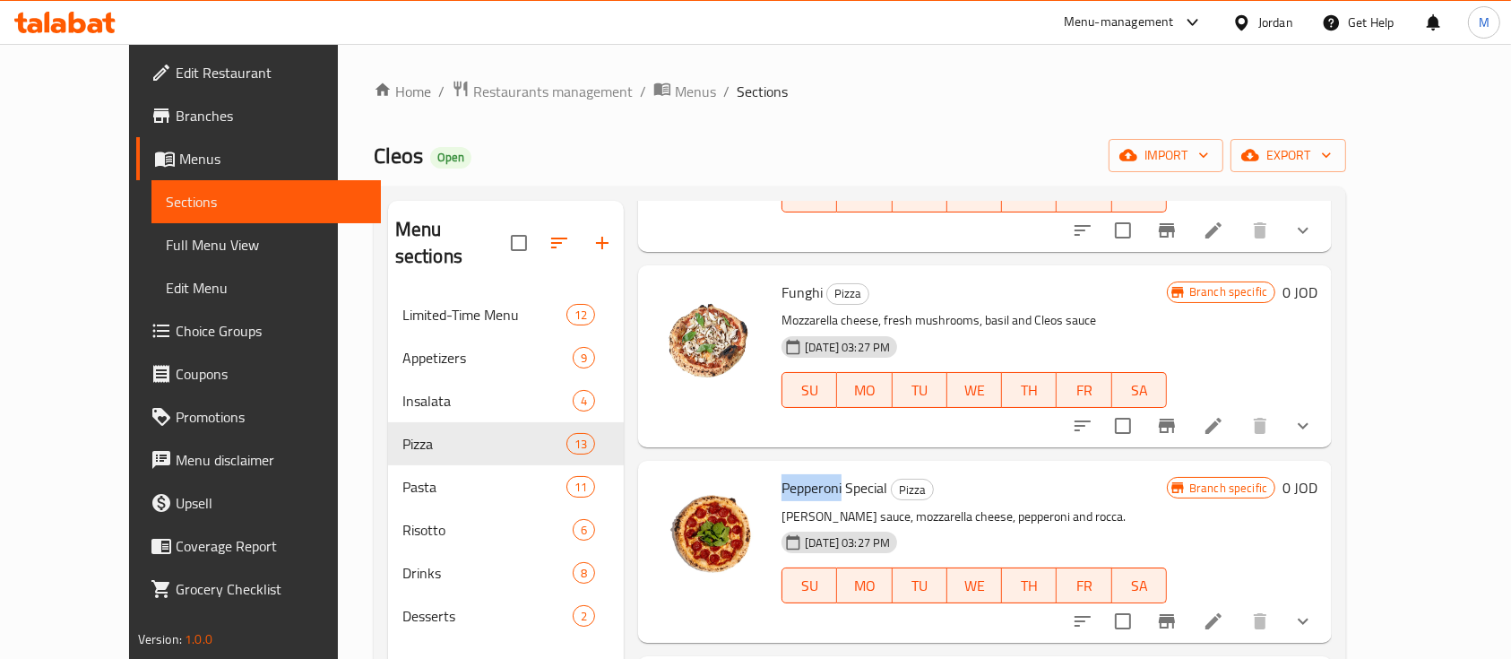
drag, startPoint x: 810, startPoint y: 403, endPoint x: 753, endPoint y: 396, distance: 57.8
click at [782, 474] on span "Pepperoni Special" at bounding box center [835, 487] width 106 height 27
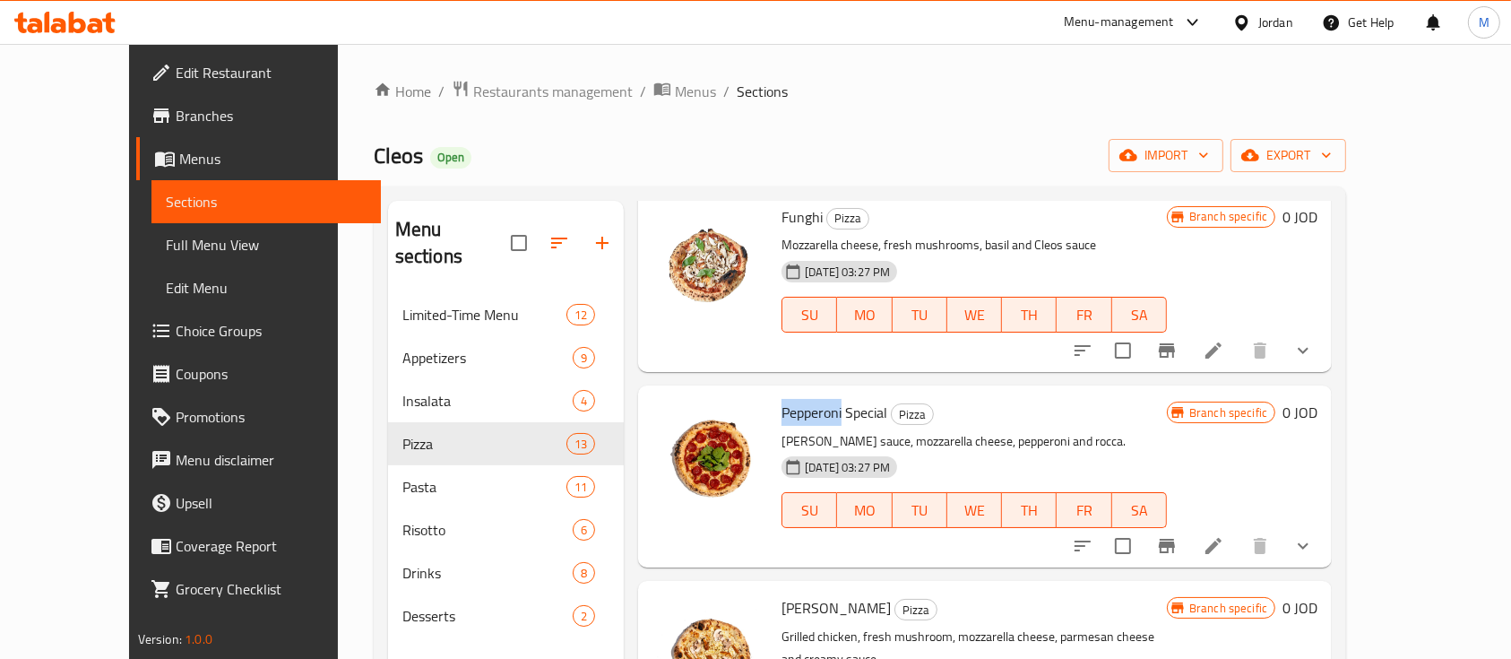
scroll to position [1793, 0]
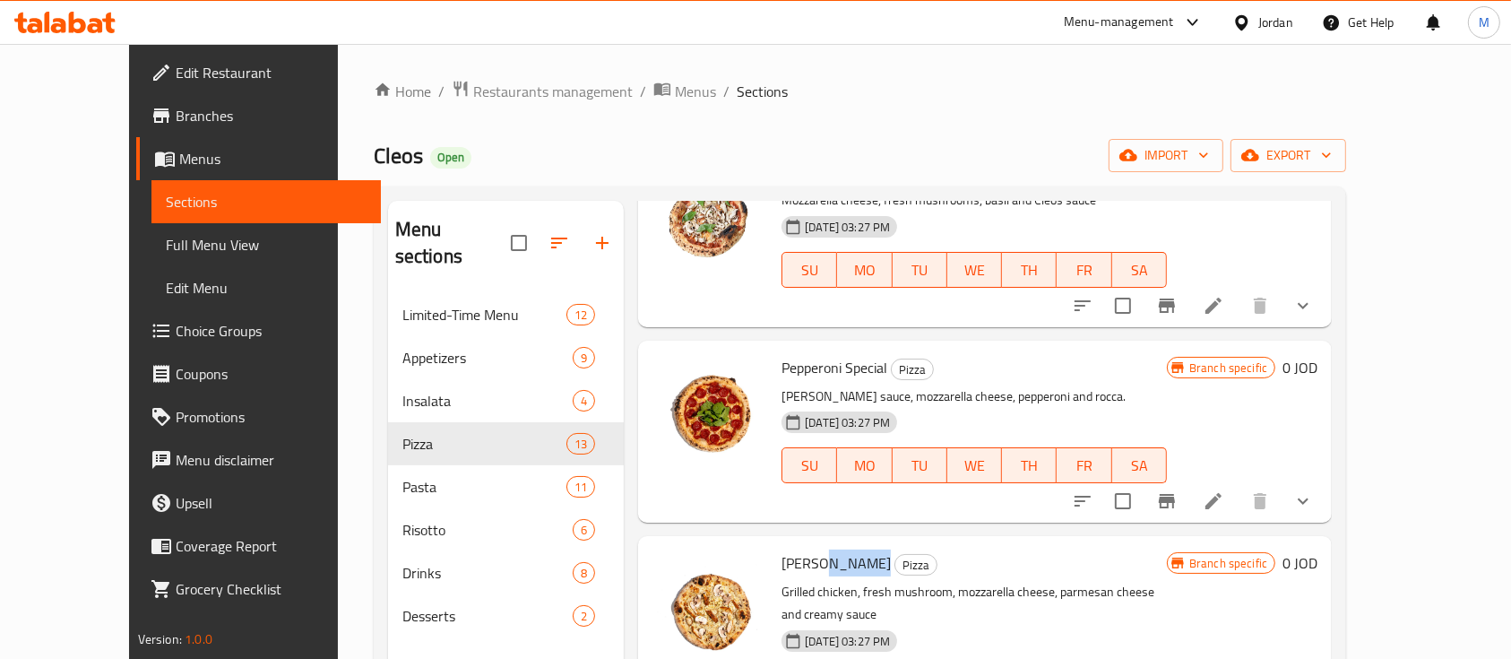
drag, startPoint x: 827, startPoint y: 471, endPoint x: 784, endPoint y: 466, distance: 43.3
click at [784, 550] on h6 "[PERSON_NAME]" at bounding box center [974, 562] width 385 height 25
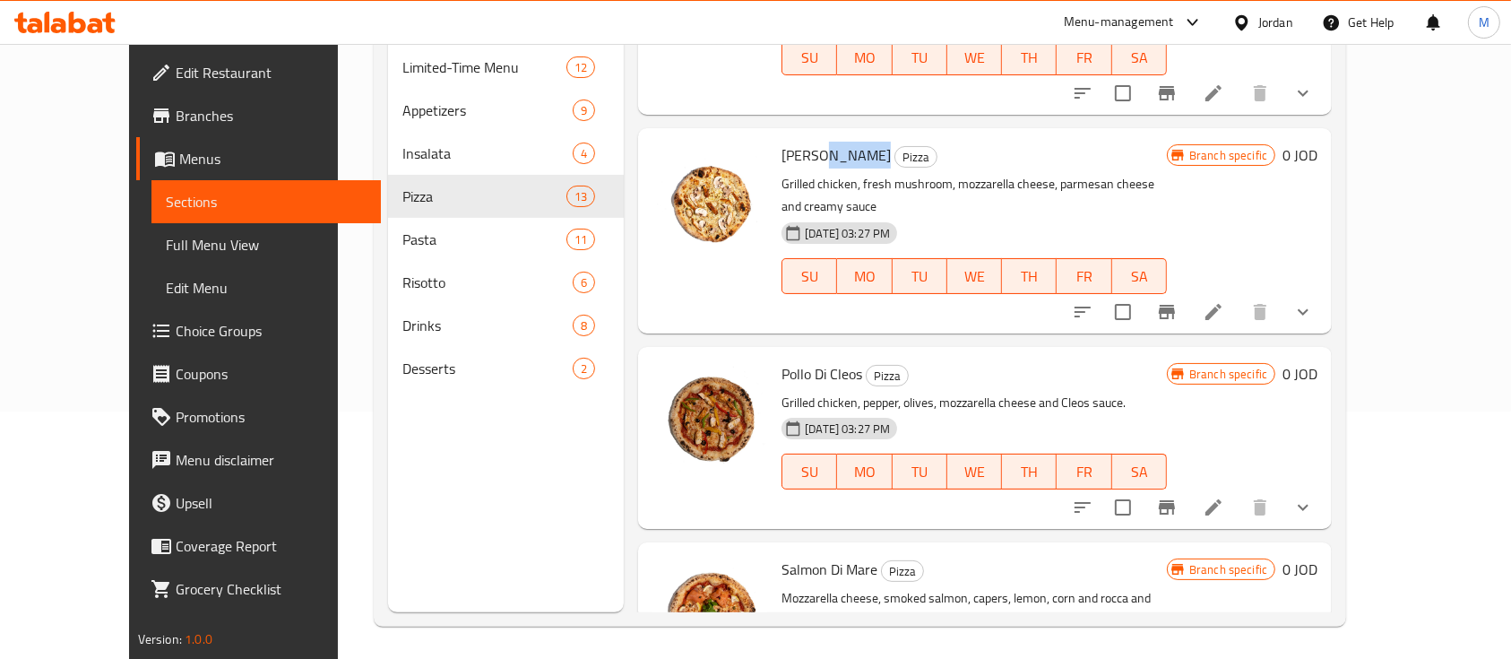
scroll to position [251, 0]
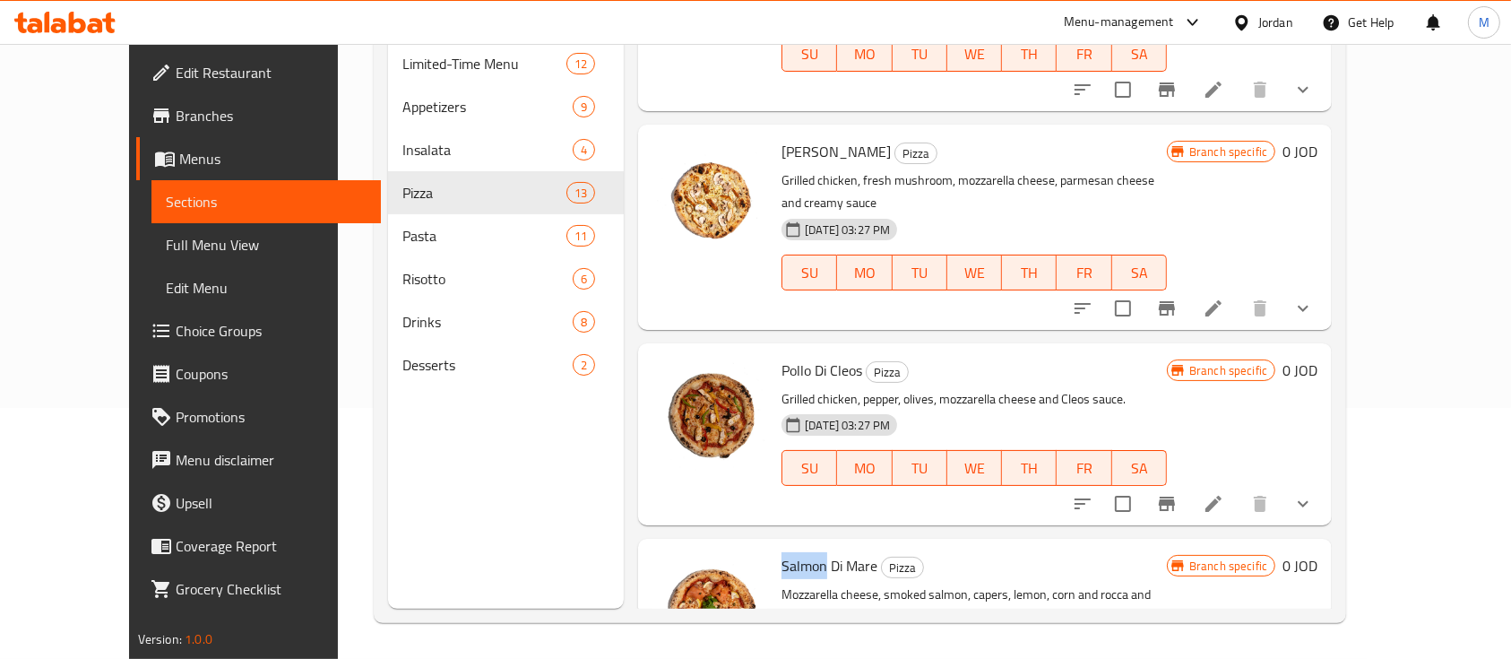
drag, startPoint x: 794, startPoint y: 456, endPoint x: 746, endPoint y: 455, distance: 48.4
click at [774, 546] on div "Salmon Di Mare Pizza Mozzarella cheese, smoked salmon, capers, lemon, corn and …" at bounding box center [974, 641] width 400 height 190
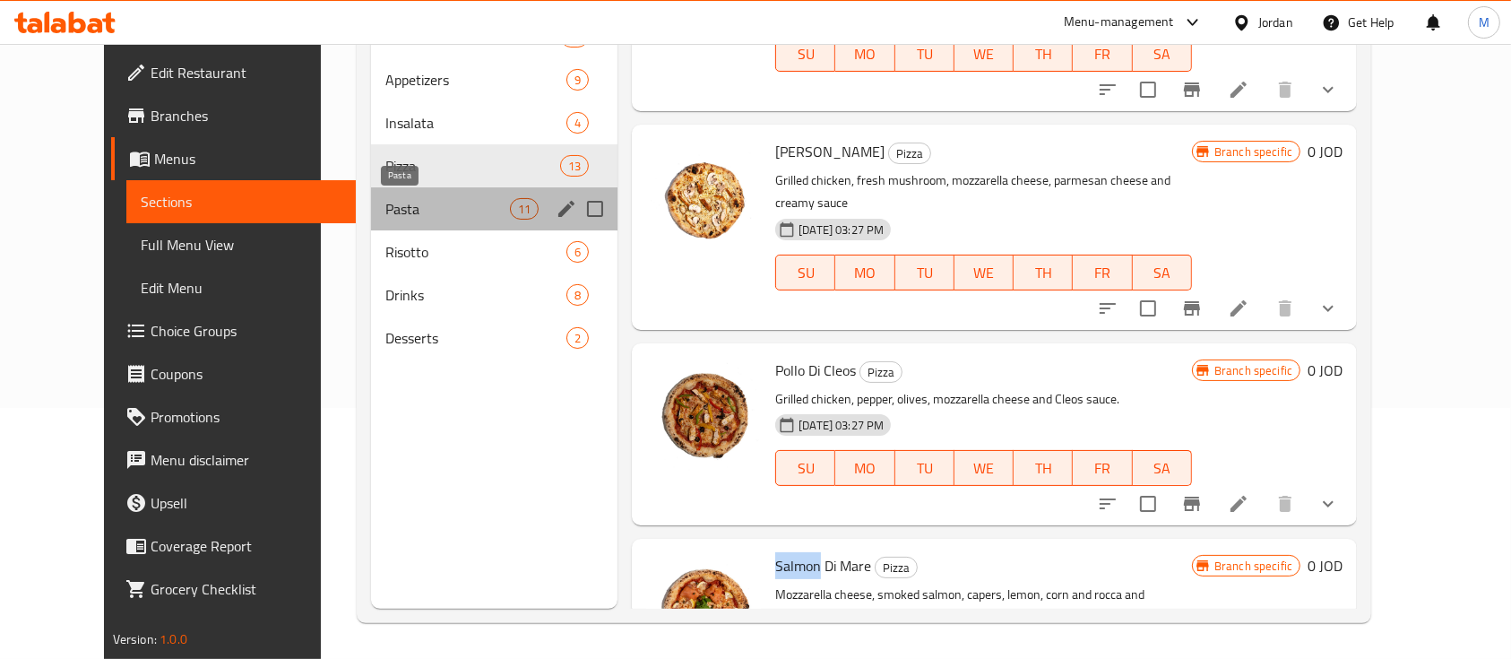
click at [385, 212] on span "Pasta" at bounding box center [447, 209] width 125 height 22
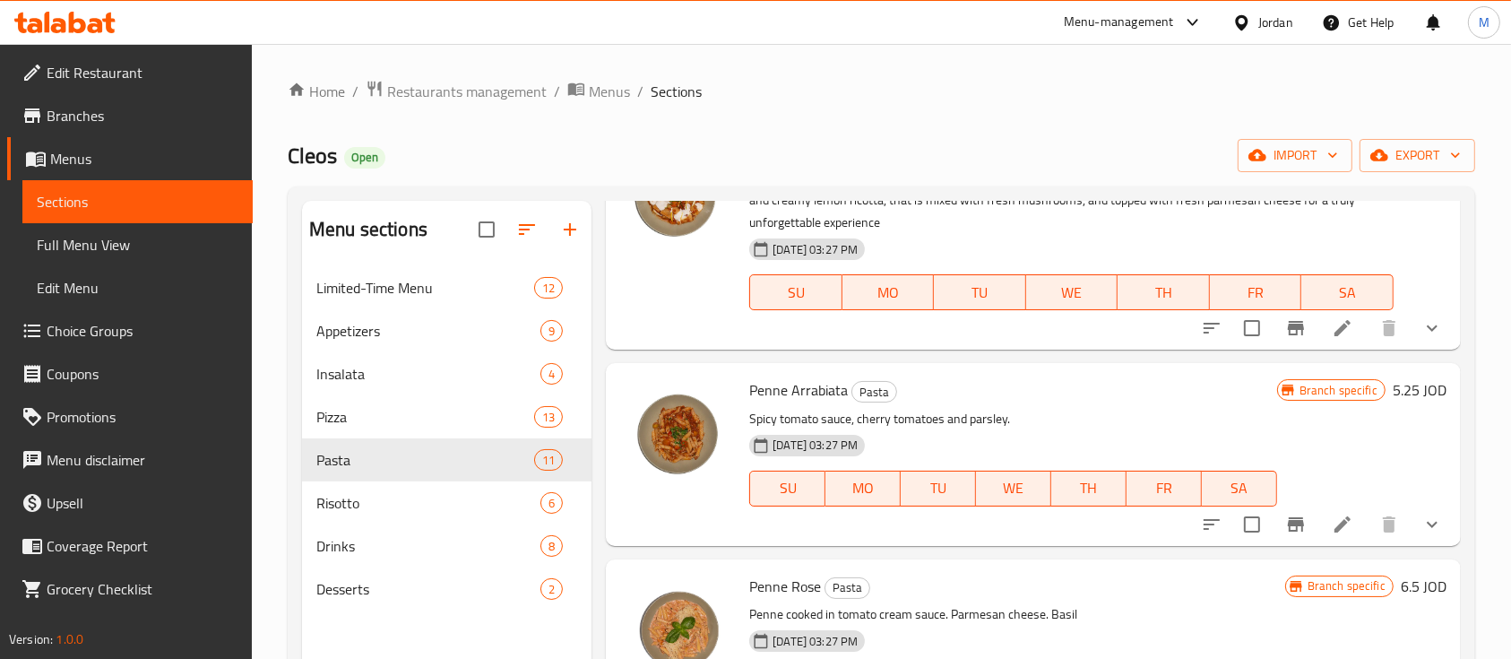
scroll to position [1434, 0]
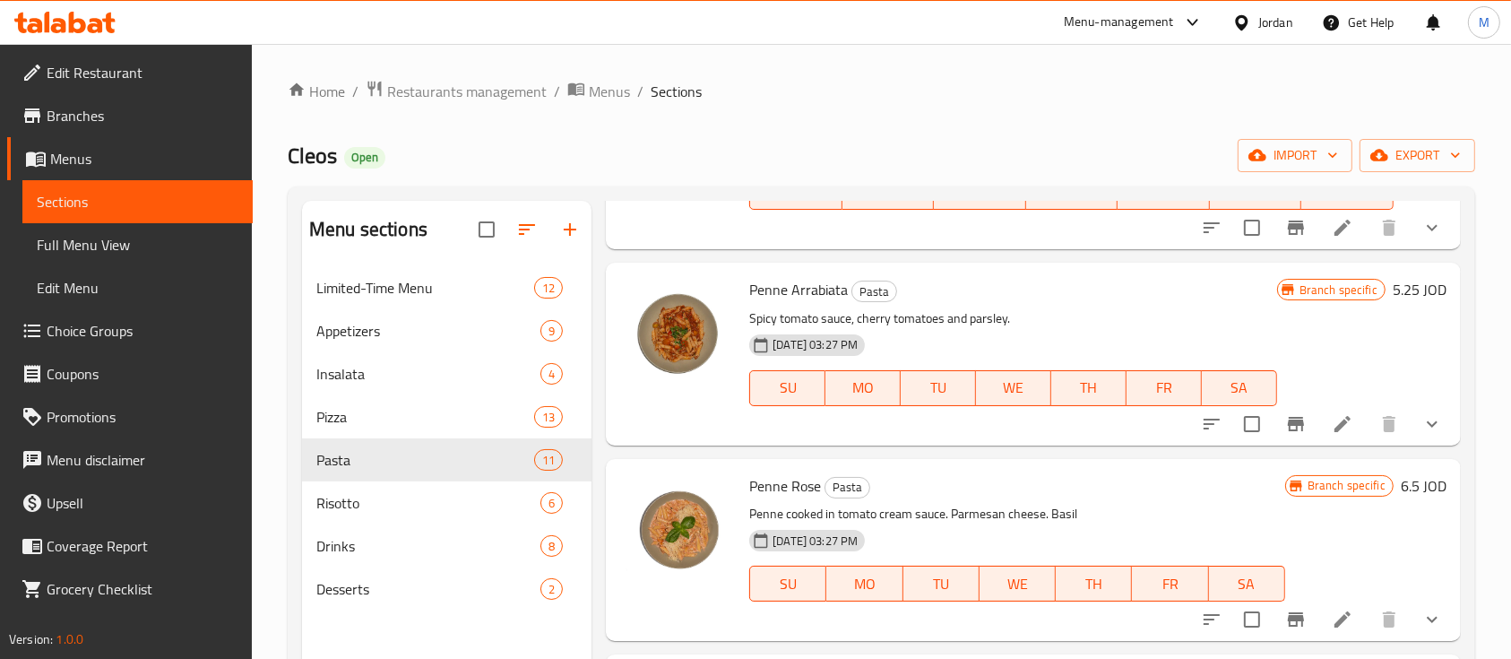
click at [826, 276] on span "Penne Arrabiata" at bounding box center [798, 289] width 99 height 27
click at [825, 276] on span "Penne Arrabiata" at bounding box center [798, 289] width 99 height 27
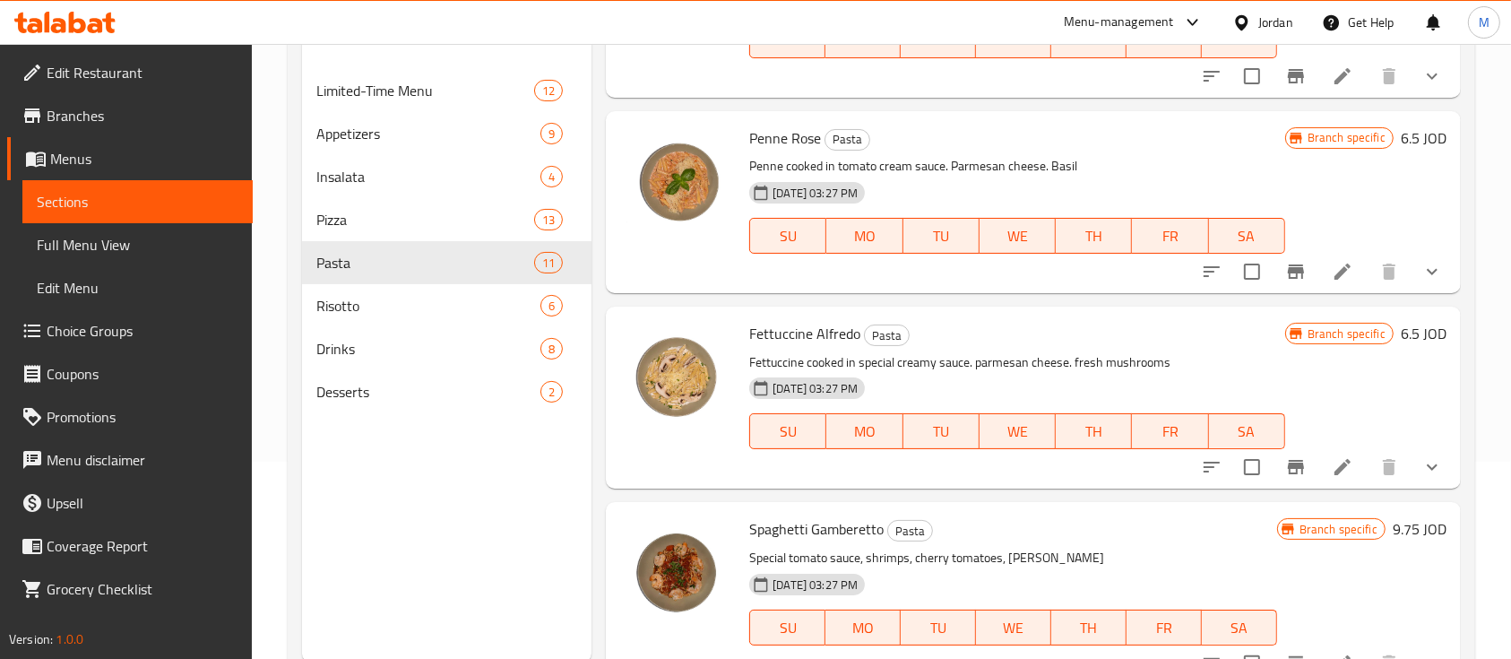
scroll to position [251, 0]
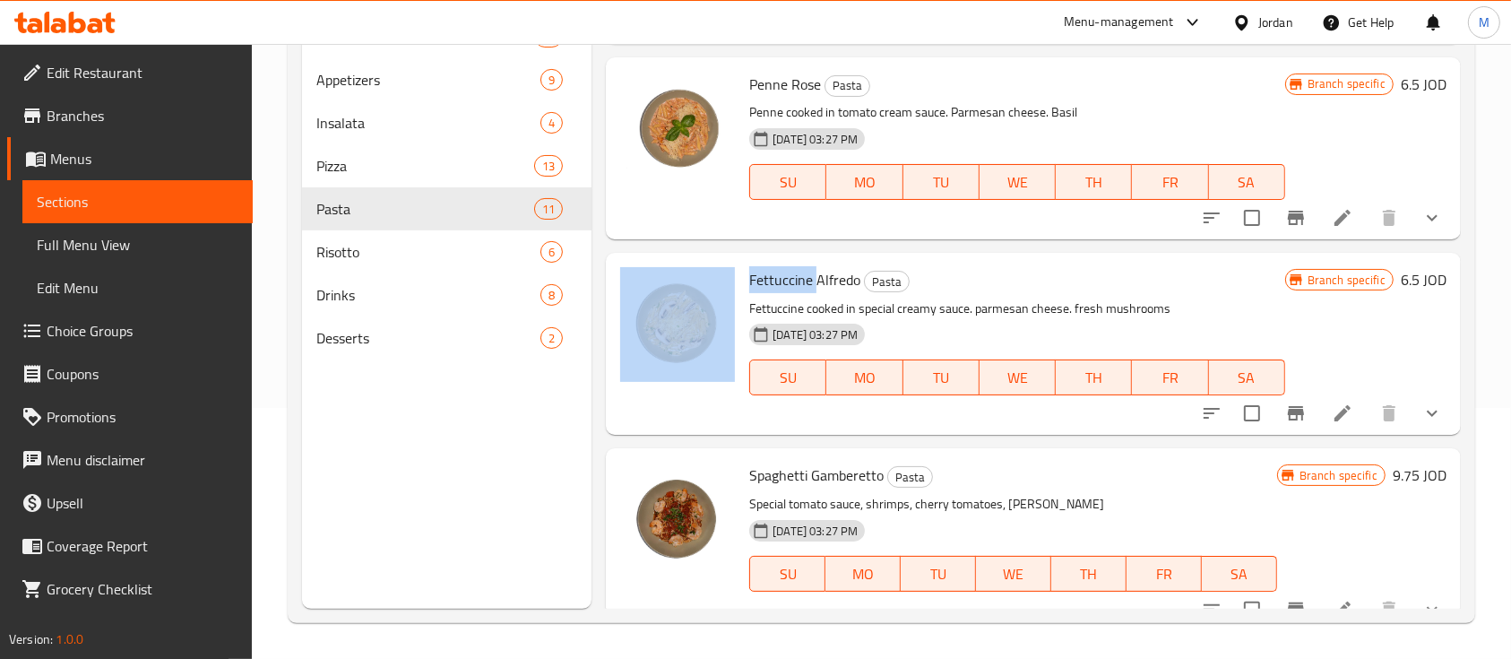
drag, startPoint x: 817, startPoint y: 257, endPoint x: 731, endPoint y: 257, distance: 85.2
click at [731, 260] on div "Fettuccine [PERSON_NAME] Pasta Fettuccine cooked in special creamy sauce. parme…" at bounding box center [1033, 344] width 841 height 168
click at [437, 262] on span "Risotto" at bounding box center [403, 252] width 174 height 22
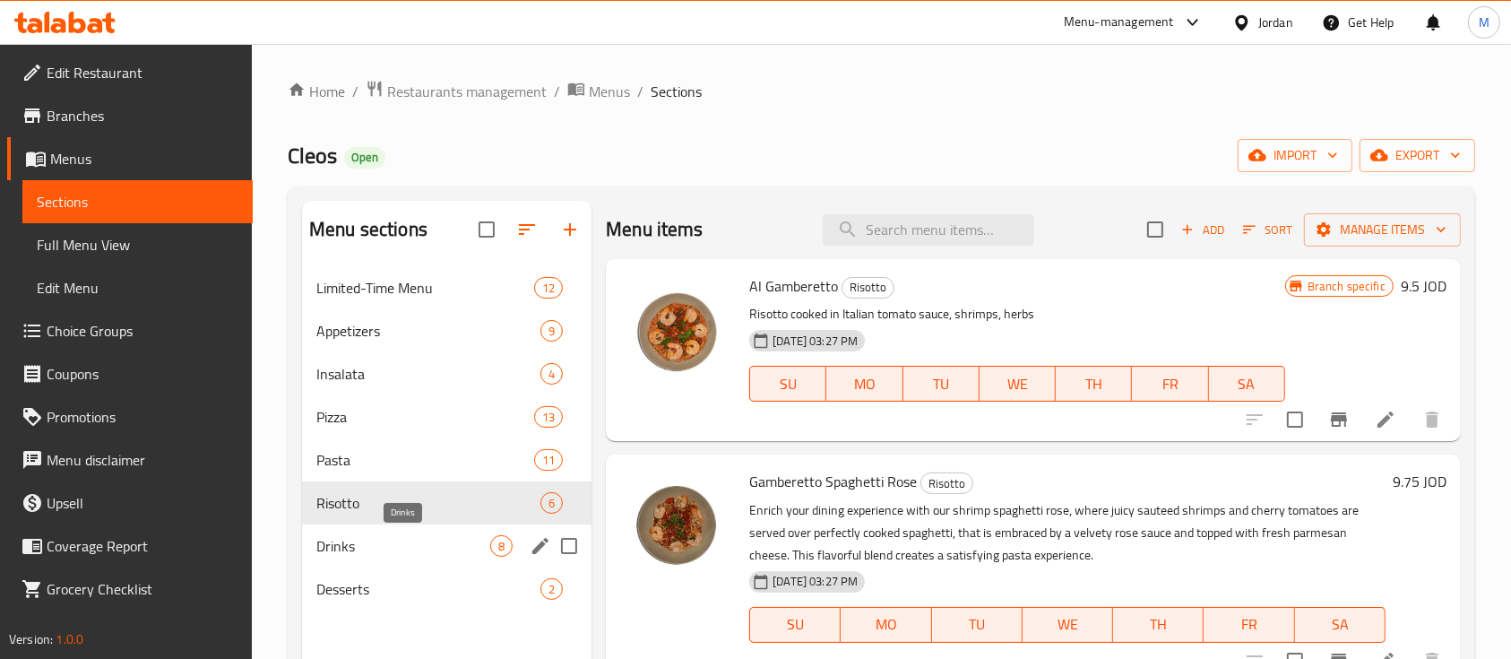
click at [435, 541] on span "Drinks" at bounding box center [403, 546] width 174 height 22
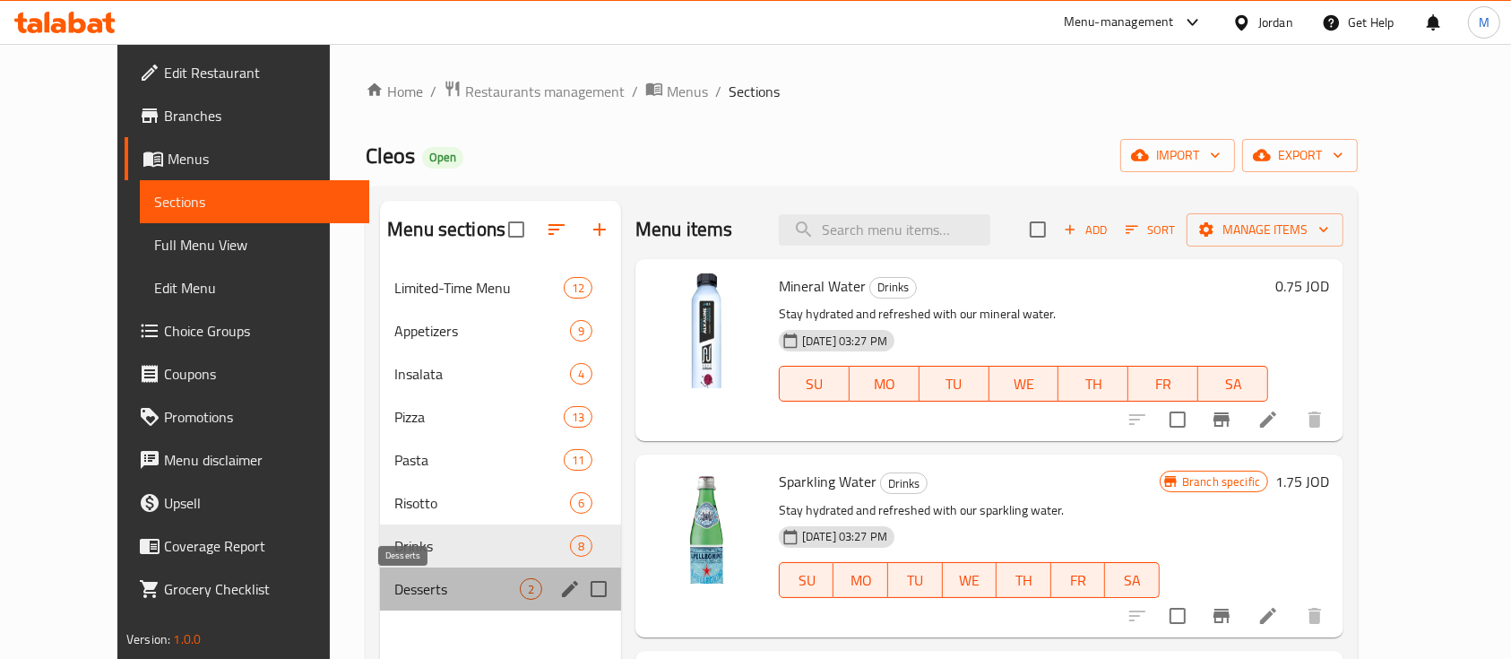
click at [469, 579] on span "Desserts" at bounding box center [456, 589] width 125 height 22
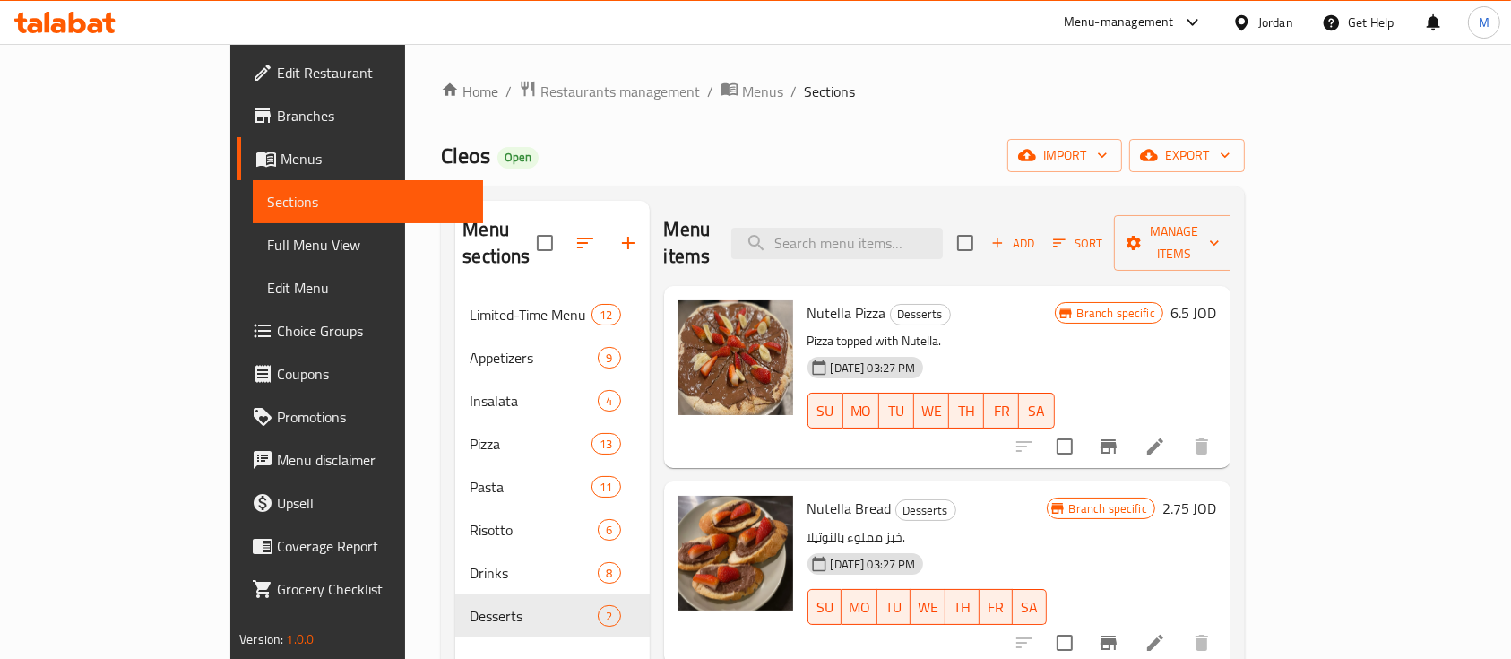
click at [1115, 12] on div "Menu-management" at bounding box center [1119, 23] width 110 height 22
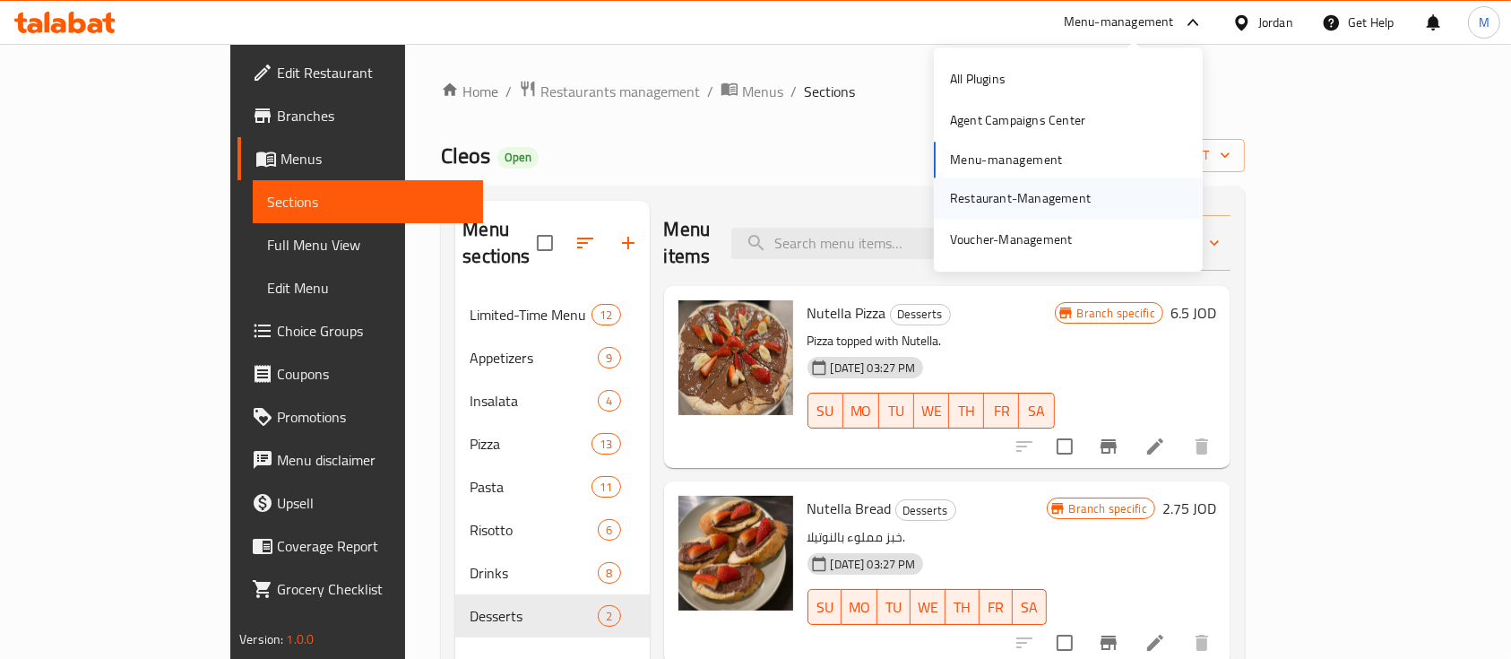
click at [1065, 192] on div "Restaurant-Management" at bounding box center [1020, 198] width 141 height 20
